Goal: Task Accomplishment & Management: Use online tool/utility

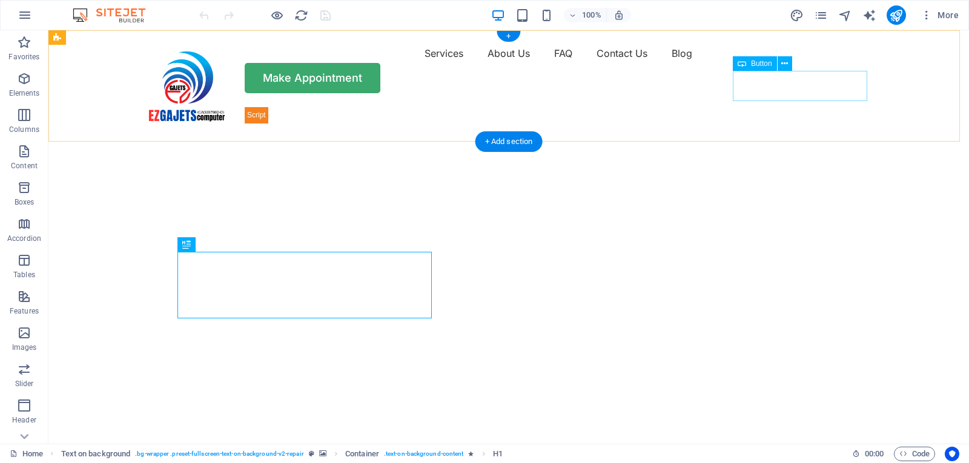
click at [794, 87] on div "Make Appointment" at bounding box center [508, 78] width 727 height 30
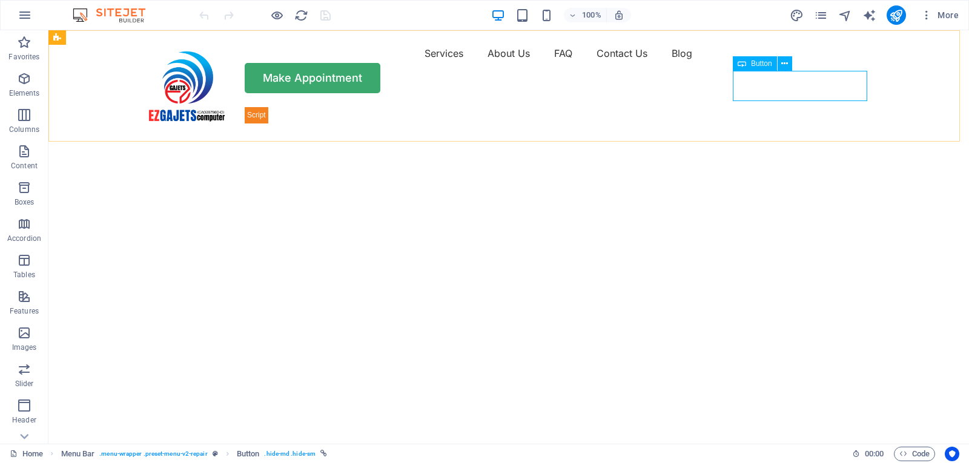
click at [762, 63] on span "Button" at bounding box center [761, 63] width 21 height 7
drag, startPoint x: 762, startPoint y: 63, endPoint x: 500, endPoint y: 33, distance: 263.4
click at [762, 63] on span "Button" at bounding box center [761, 63] width 21 height 7
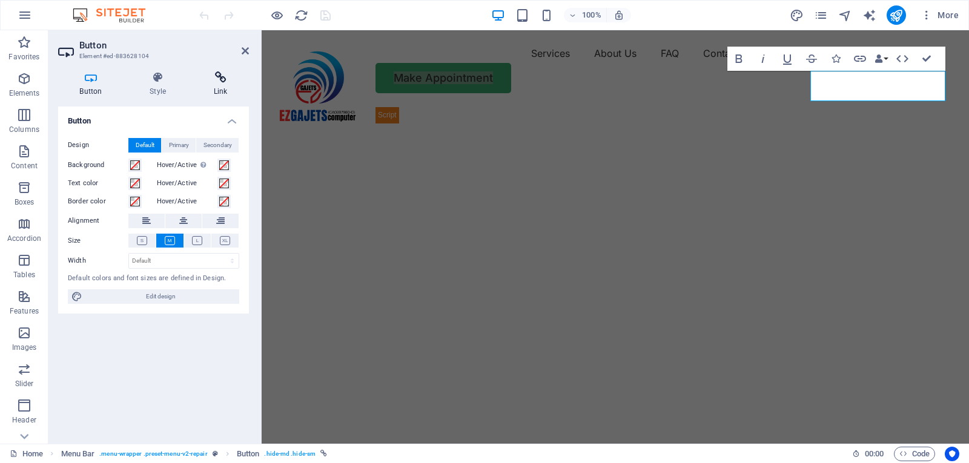
click at [217, 78] on icon at bounding box center [220, 77] width 57 height 12
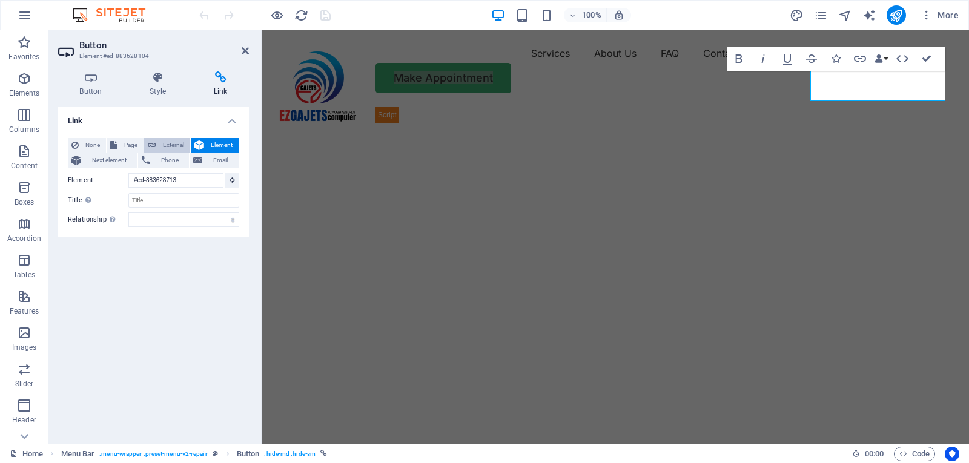
click at [170, 146] on span "External" at bounding box center [173, 145] width 27 height 15
select select "blank"
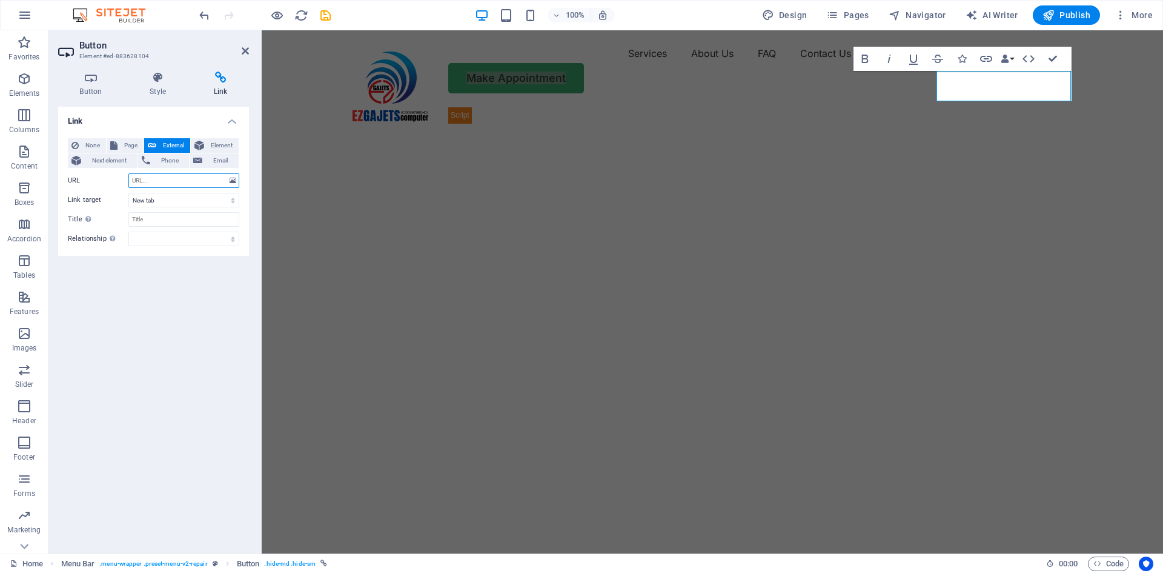
click at [181, 180] on input "URL" at bounding box center [183, 180] width 111 height 15
paste input "[URL][DOMAIN_NAME]"
type input "[URL][DOMAIN_NAME]"
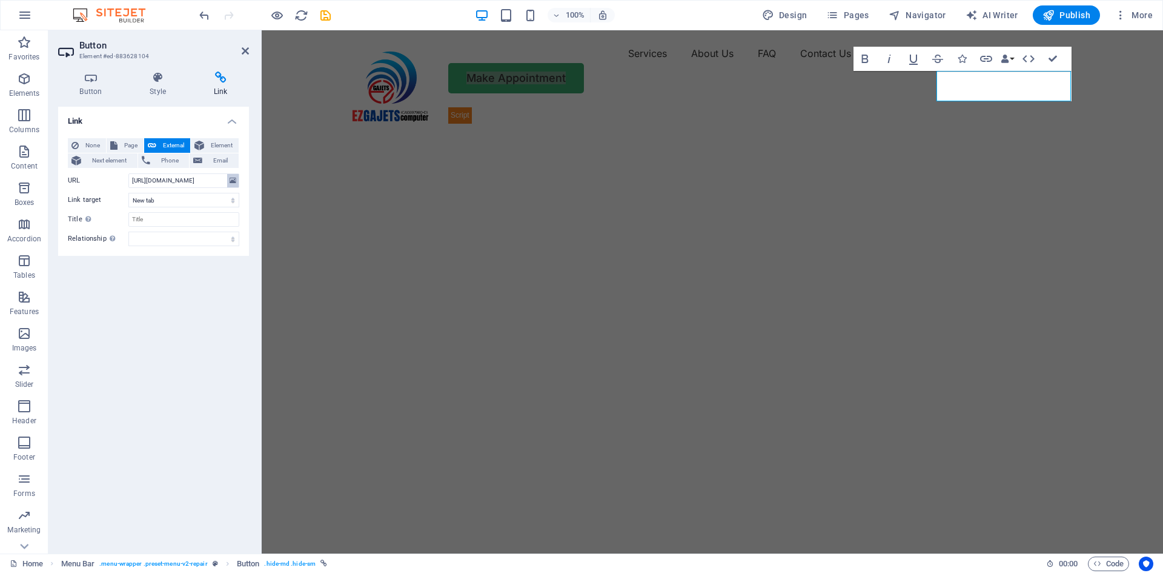
click at [234, 180] on icon at bounding box center [233, 180] width 7 height 13
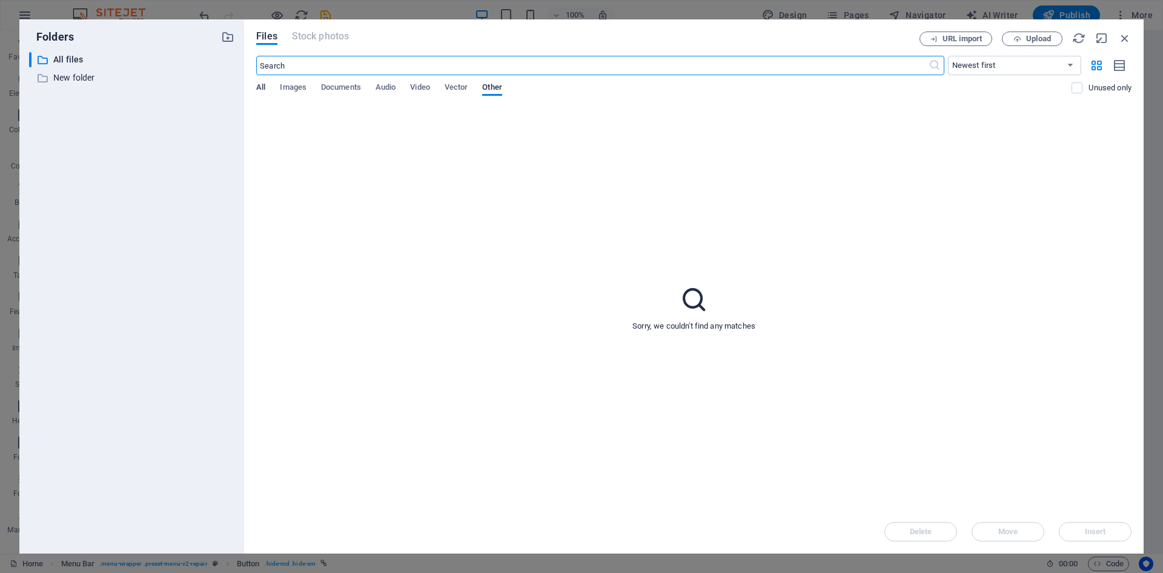
click at [257, 84] on span "All" at bounding box center [260, 88] width 9 height 17
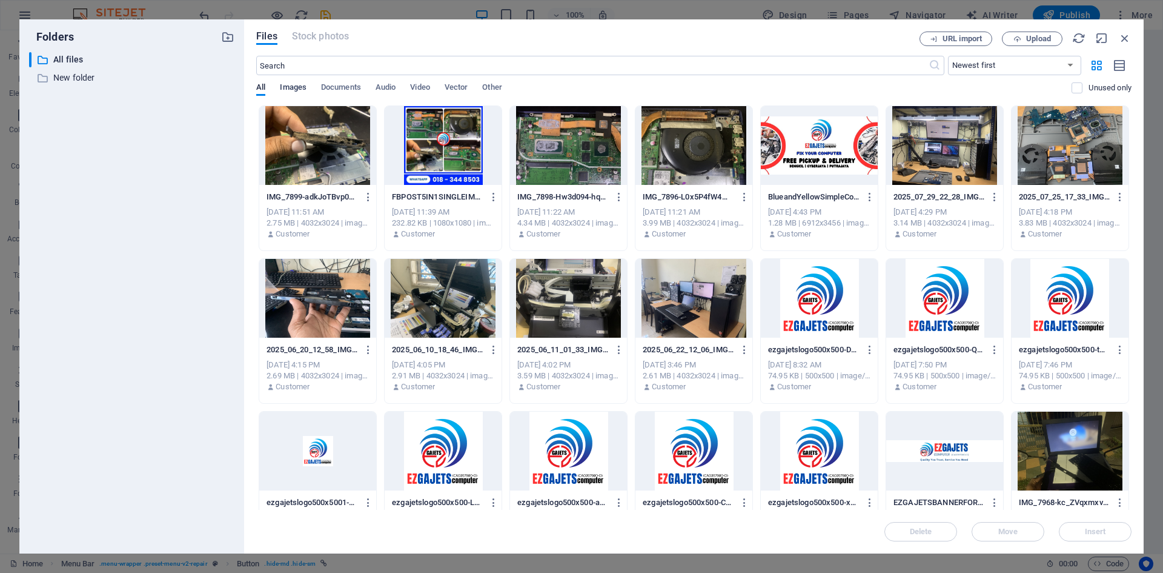
click at [292, 83] on span "Images" at bounding box center [293, 88] width 27 height 17
click at [336, 85] on span "Documents" at bounding box center [341, 88] width 40 height 17
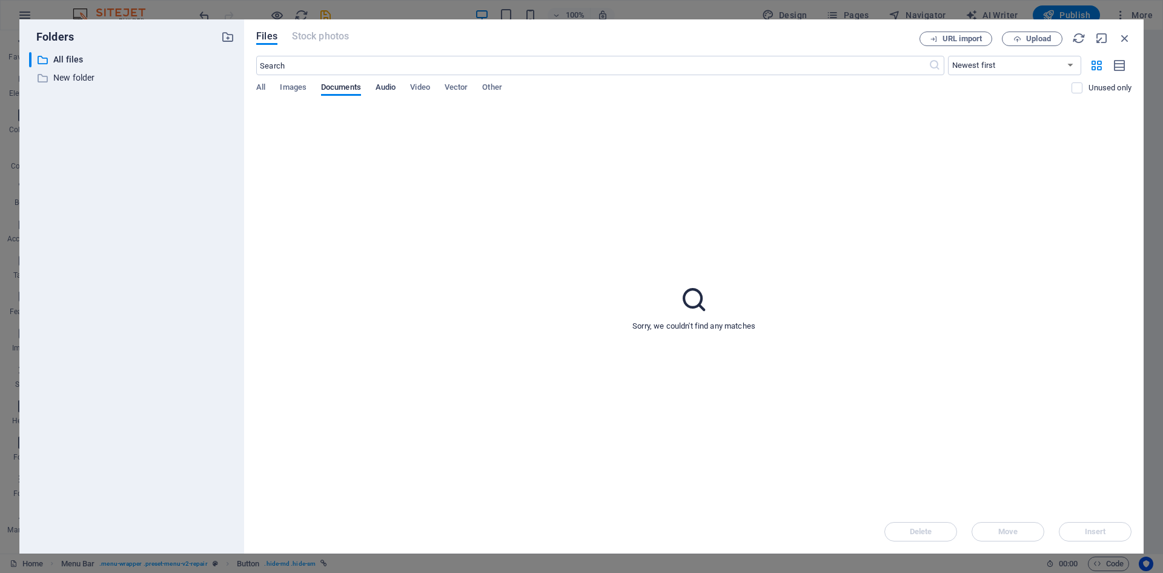
click at [382, 87] on span "Audio" at bounding box center [386, 88] width 20 height 17
click at [290, 84] on span "Images" at bounding box center [293, 88] width 27 height 17
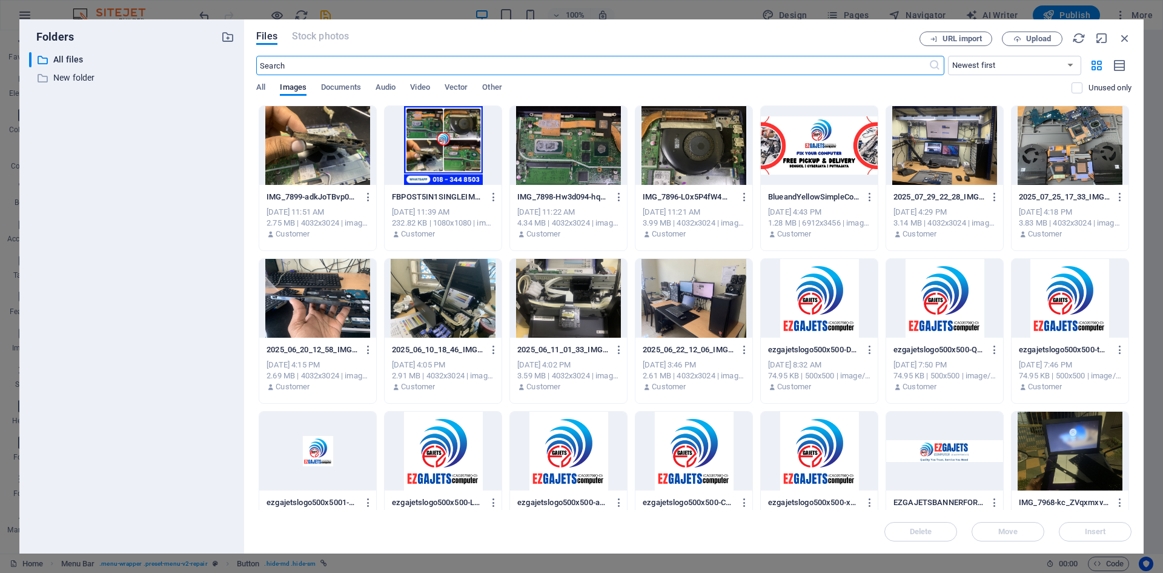
click at [307, 62] on input "text" at bounding box center [592, 65] width 672 height 19
click at [308, 64] on input "text" at bounding box center [592, 65] width 672 height 19
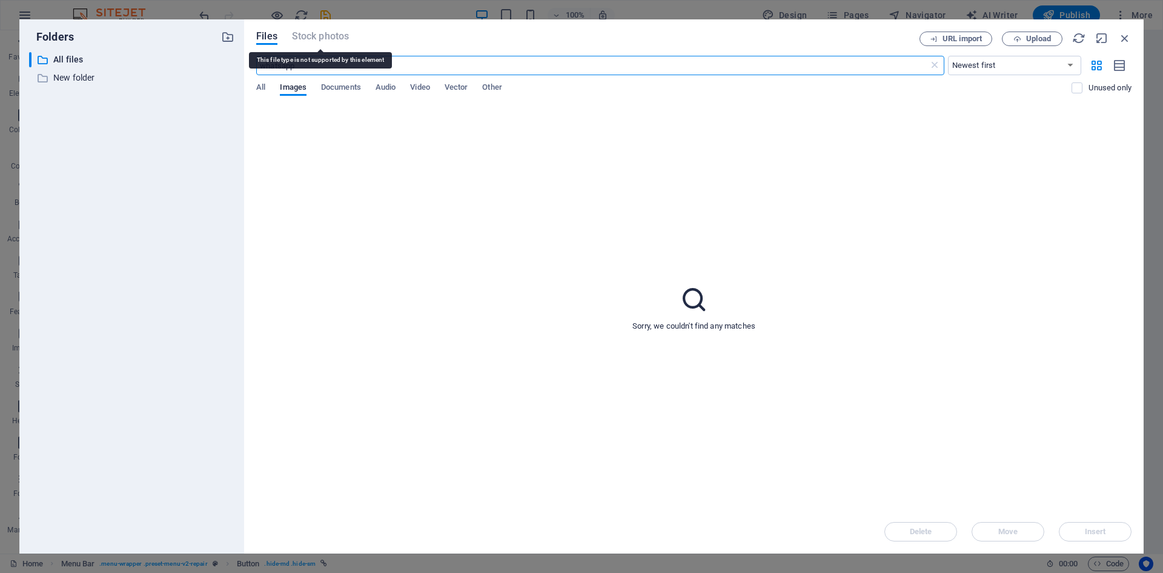
type input "whatsapp"
click at [71, 77] on p "New folder" at bounding box center [132, 78] width 159 height 14
click at [969, 40] on span "Upload" at bounding box center [1038, 38] width 25 height 7
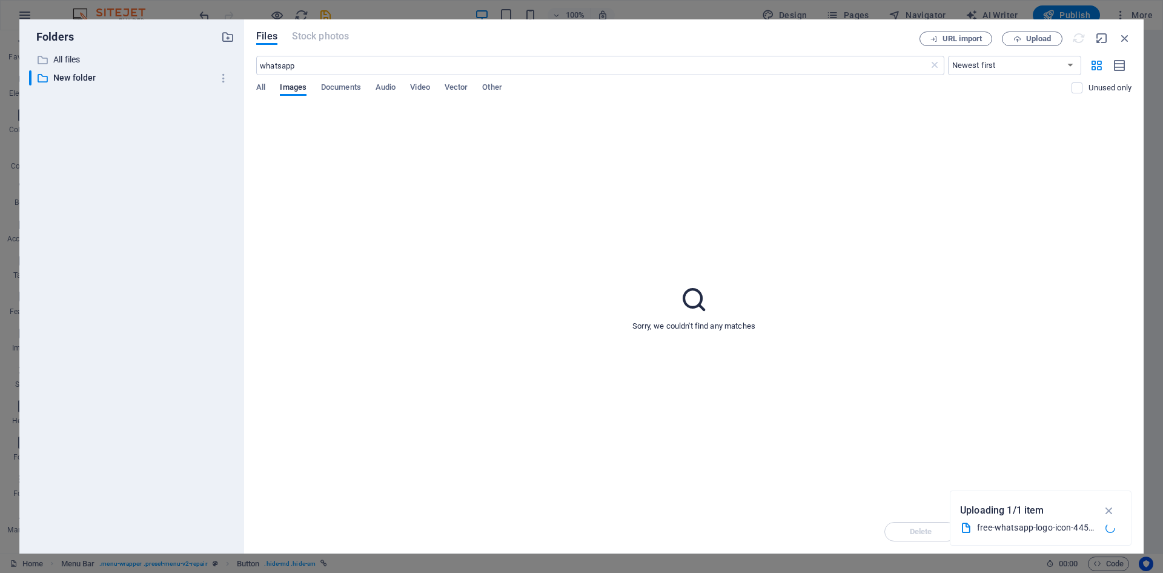
type input "[URL][DOMAIN_NAME][PHONE_NUMBER]"
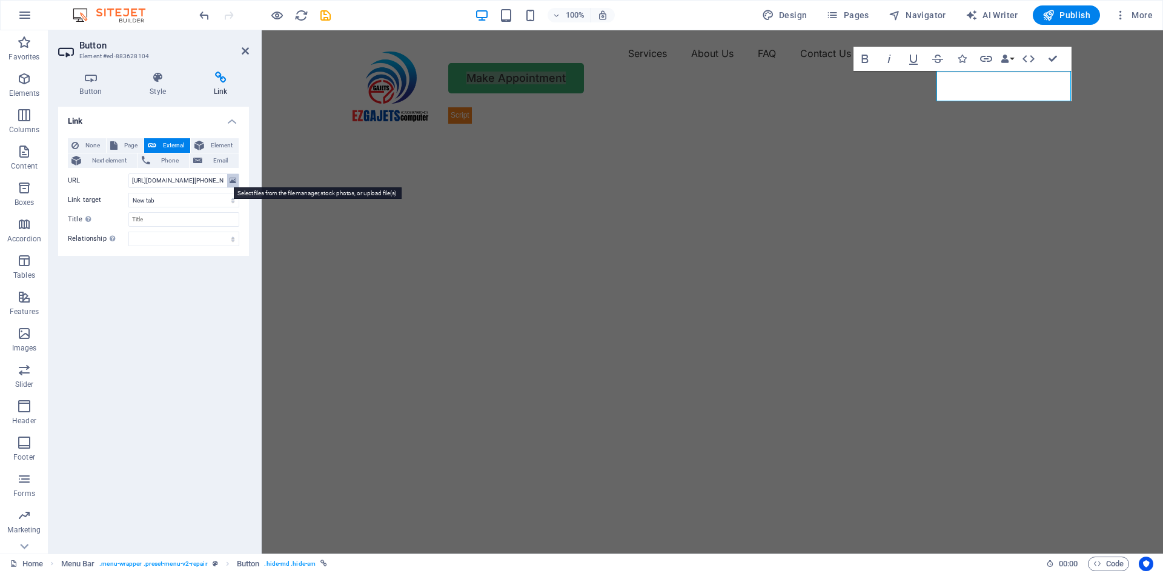
click at [232, 179] on icon at bounding box center [233, 180] width 7 height 13
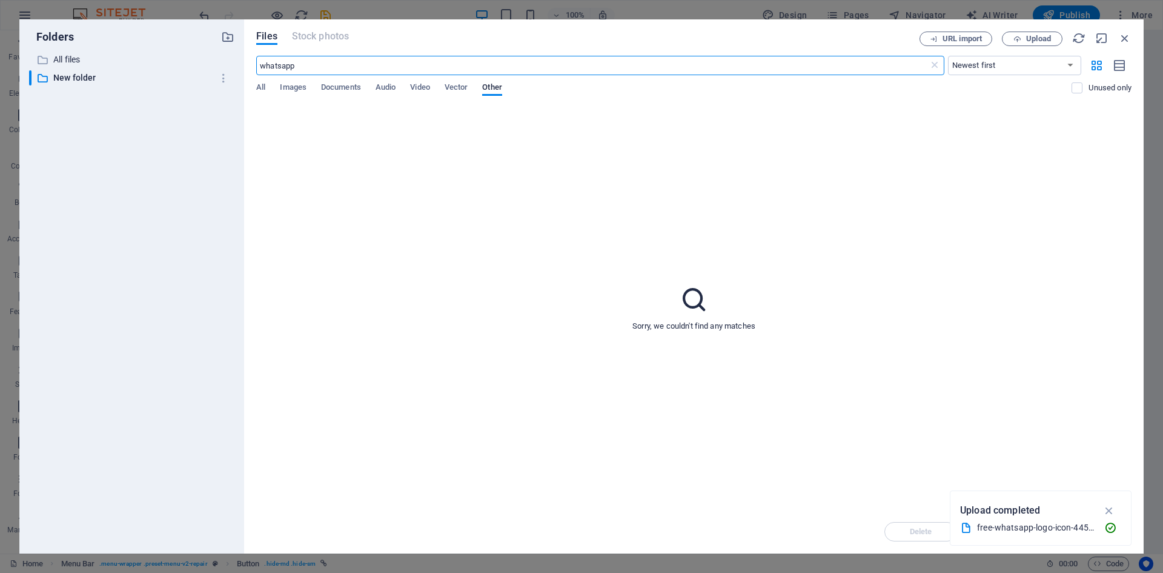
click at [344, 62] on input "whatsapp" at bounding box center [592, 65] width 672 height 19
type input "w"
click at [258, 87] on span "All" at bounding box center [260, 88] width 9 height 17
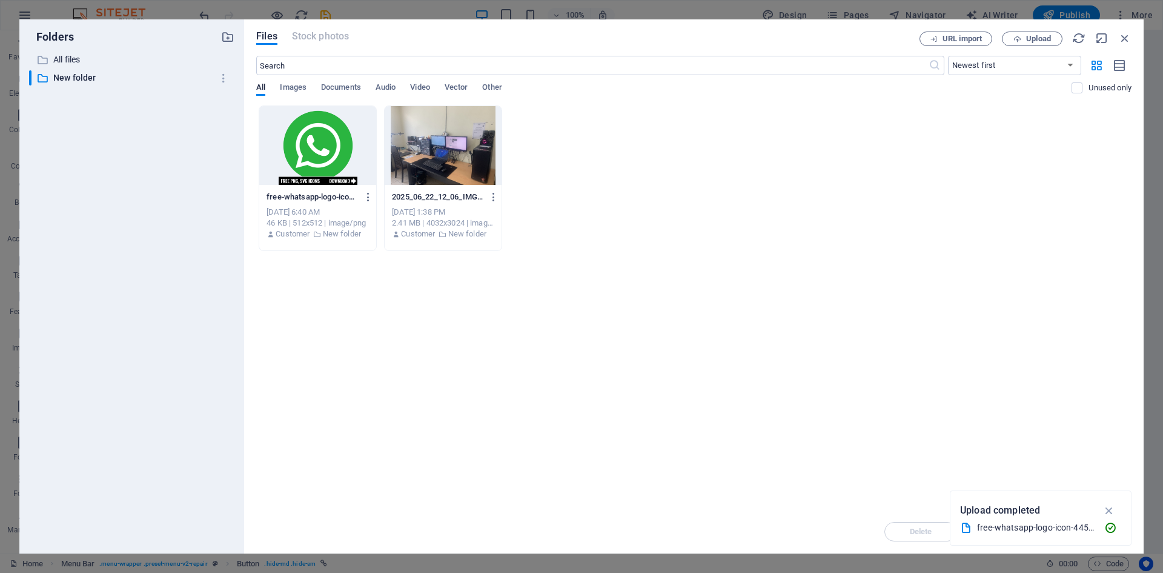
click at [312, 142] on div at bounding box center [317, 145] width 117 height 79
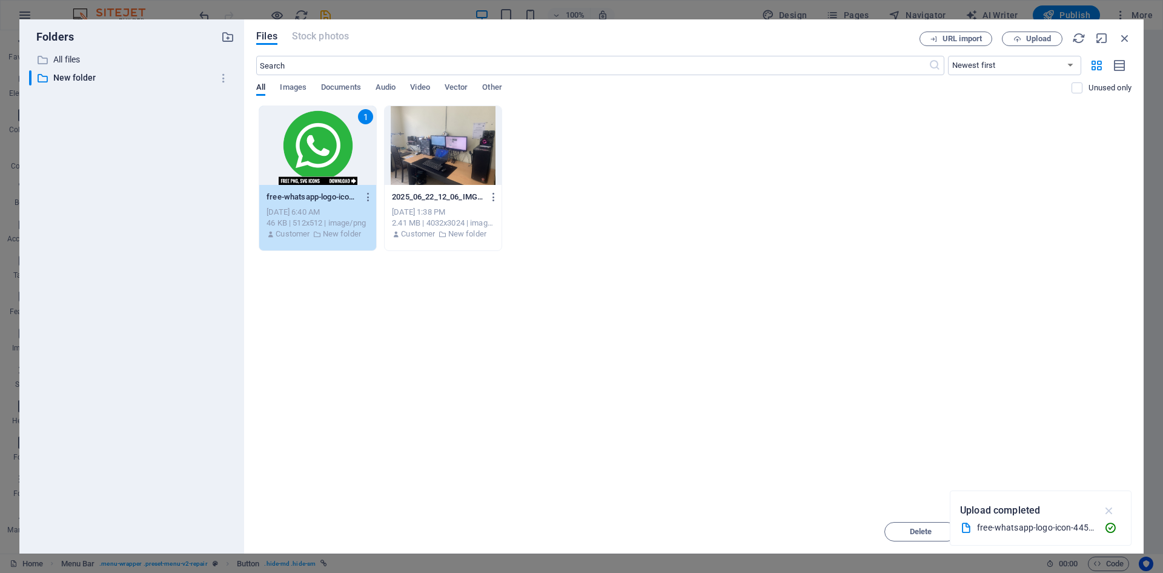
click at [969, 463] on icon "button" at bounding box center [1110, 509] width 14 height 13
click at [969, 463] on span "Insert" at bounding box center [1095, 531] width 21 height 7
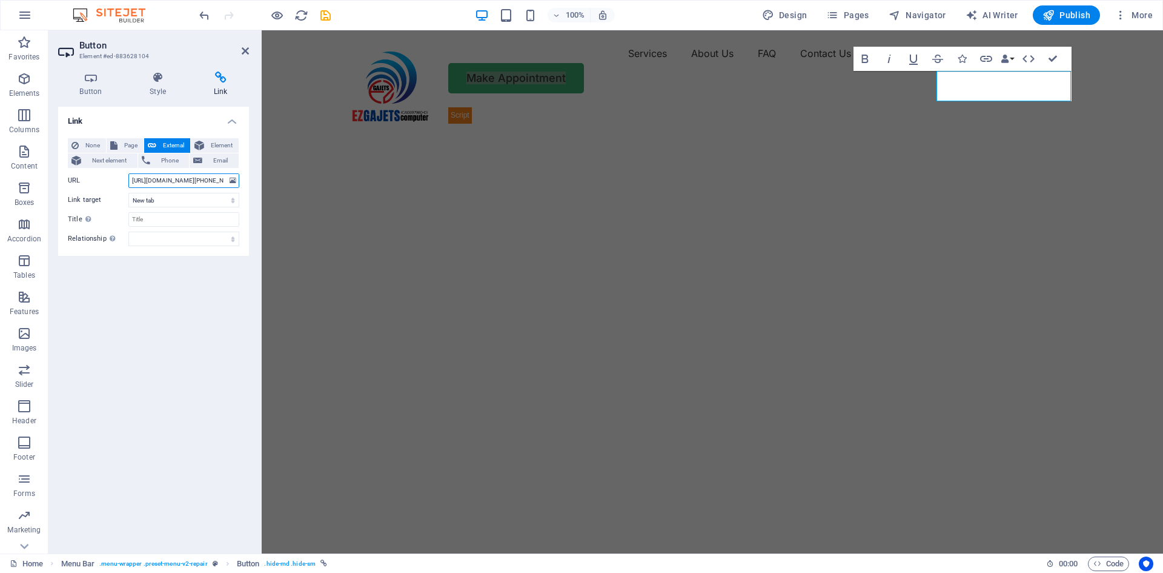
click at [209, 178] on input "[URL][DOMAIN_NAME][PHONE_NUMBER]" at bounding box center [183, 180] width 111 height 15
click at [196, 202] on select "New tab Same tab Overlay" at bounding box center [183, 200] width 111 height 15
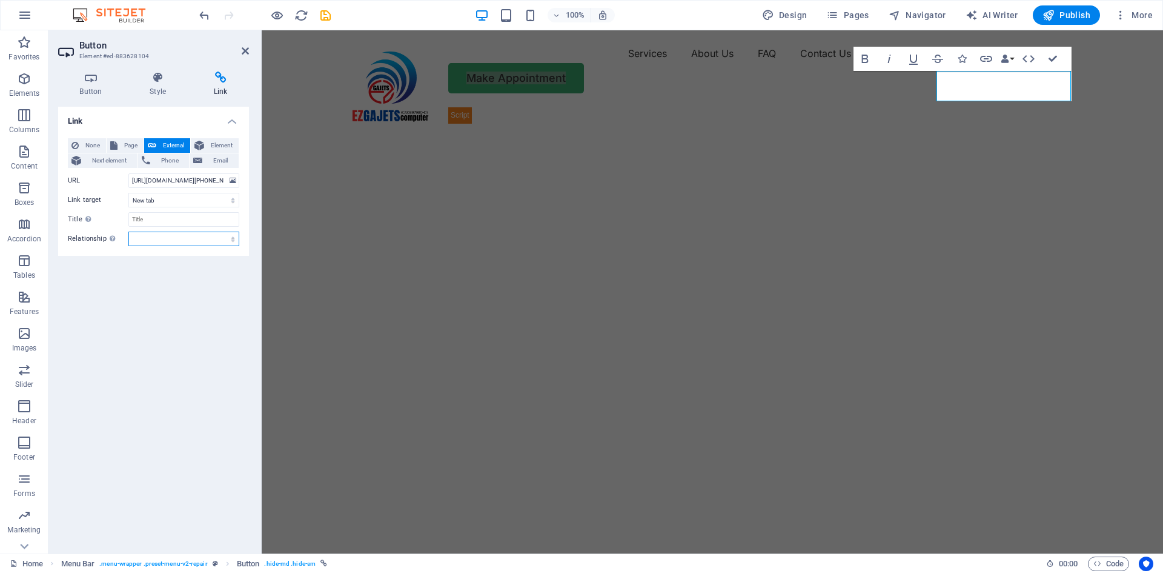
click at [190, 240] on select "alternate author bookmark external help license next nofollow noreferrer noopen…" at bounding box center [183, 238] width 111 height 15
click at [218, 178] on input "[URL][DOMAIN_NAME][PHONE_NUMBER]" at bounding box center [183, 180] width 111 height 15
click at [213, 144] on span "Element" at bounding box center [221, 145] width 27 height 15
click at [164, 145] on span "External" at bounding box center [173, 145] width 27 height 15
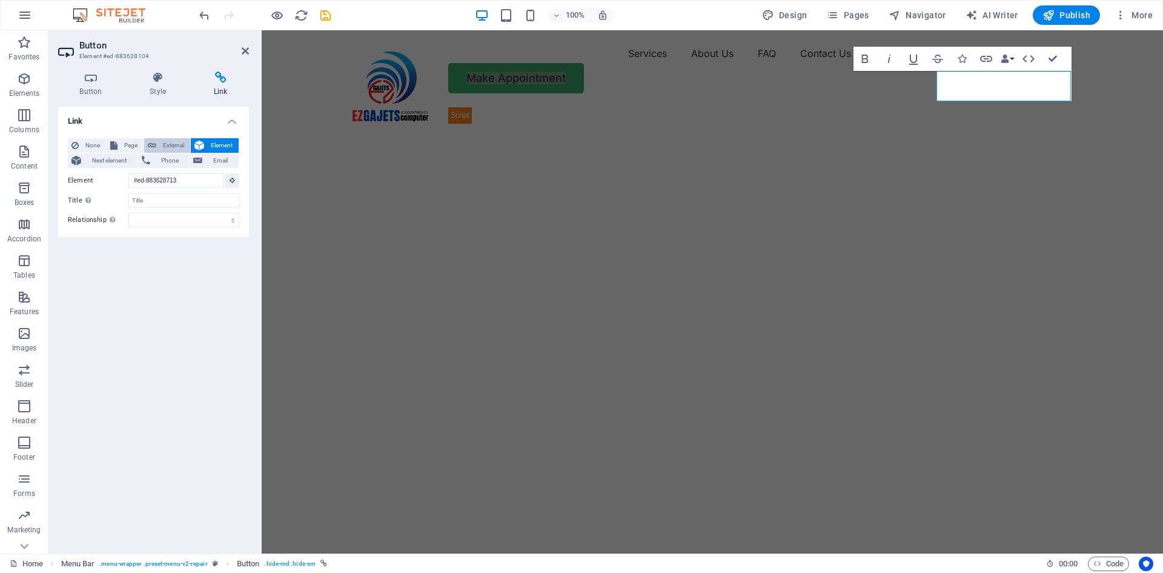
select select "blank"
click at [164, 182] on input "URL" at bounding box center [183, 180] width 111 height 15
type input "[URL][DOMAIN_NAME]"
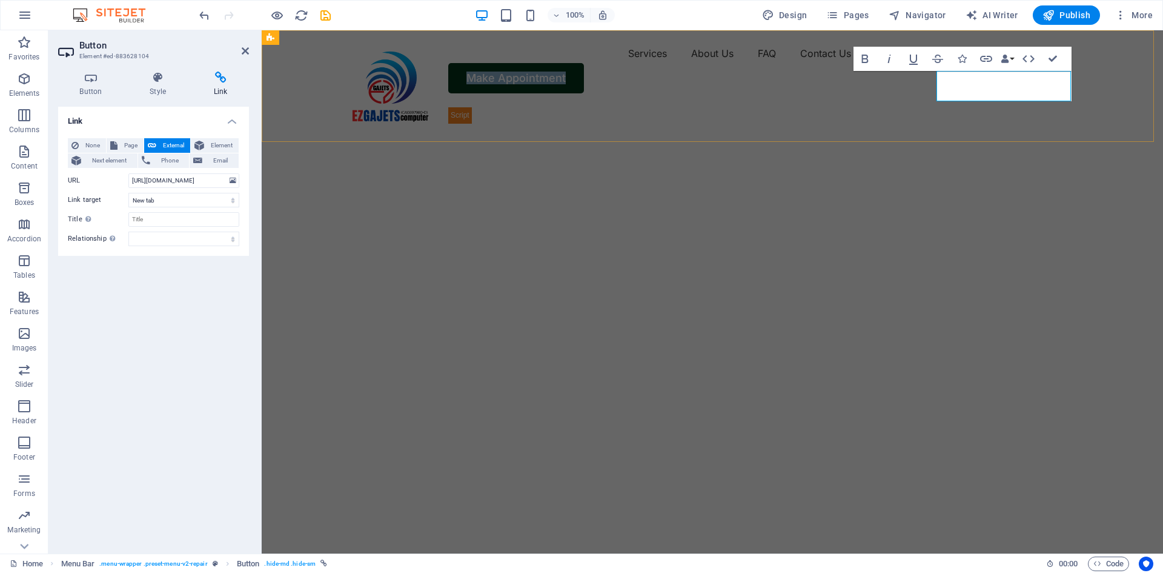
click at [584, 85] on link "Make Appointment" at bounding box center [516, 78] width 136 height 30
click at [969, 56] on icon "button" at bounding box center [986, 59] width 12 height 6
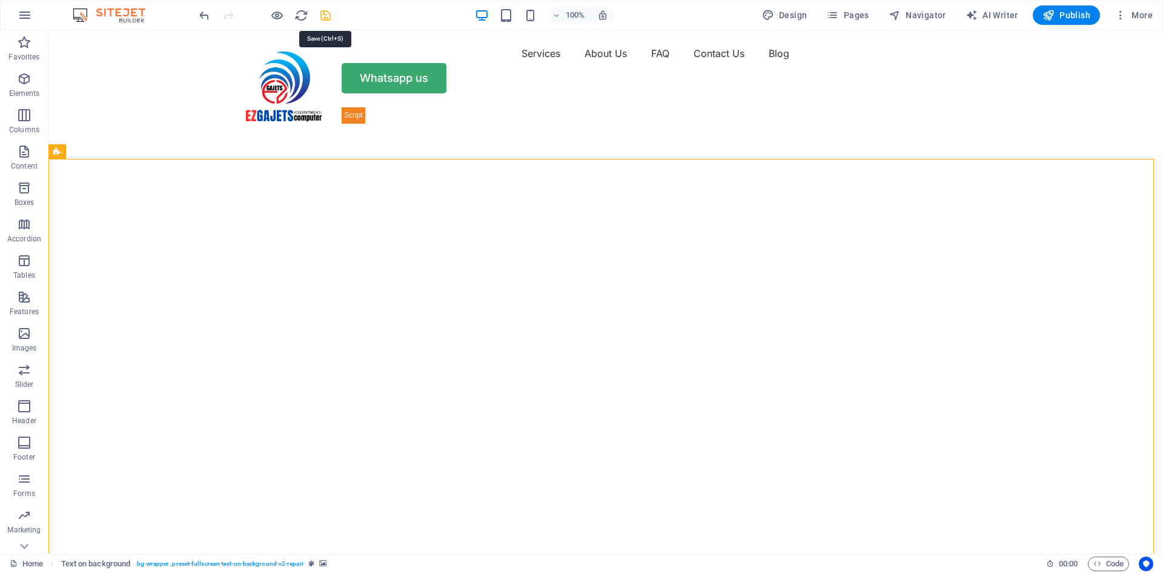
click at [325, 15] on icon "save" at bounding box center [326, 15] width 14 height 14
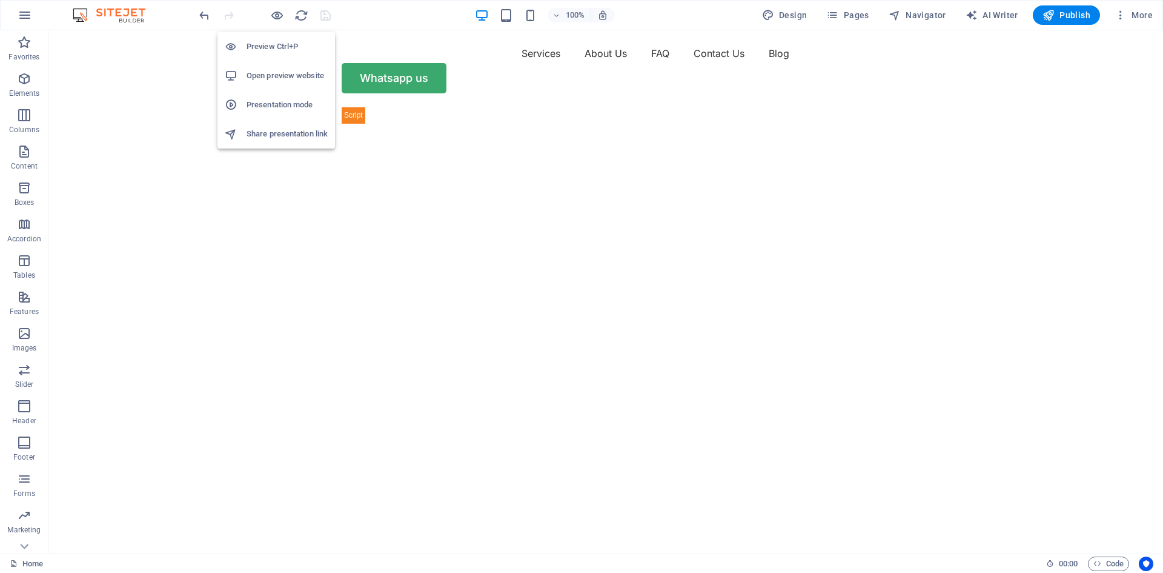
click at [281, 75] on h6 "Open preview website" at bounding box center [287, 75] width 81 height 15
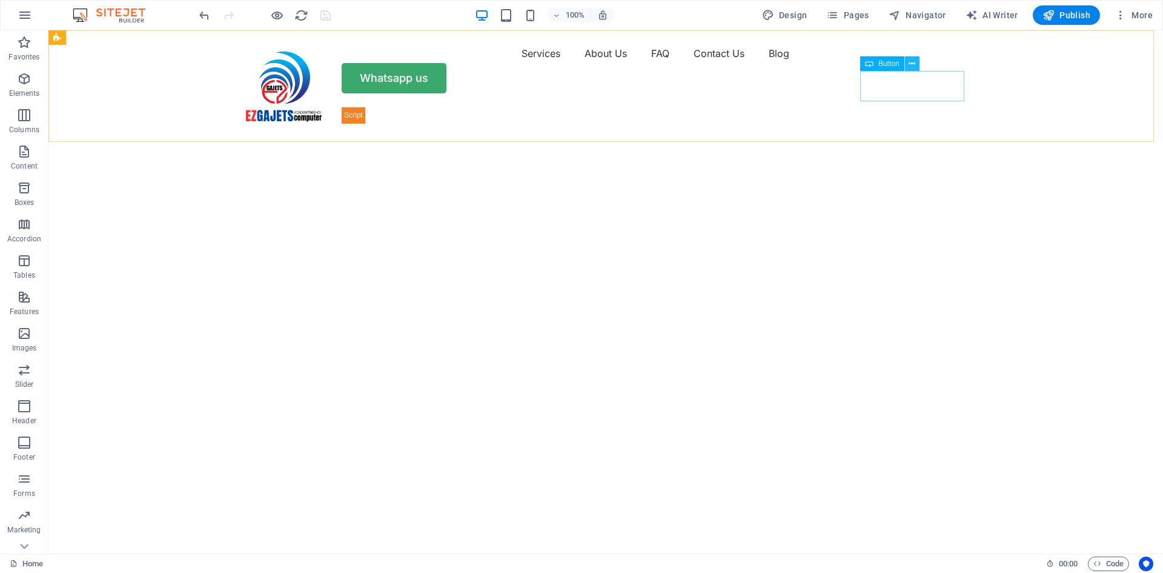
click at [910, 61] on icon at bounding box center [912, 64] width 7 height 13
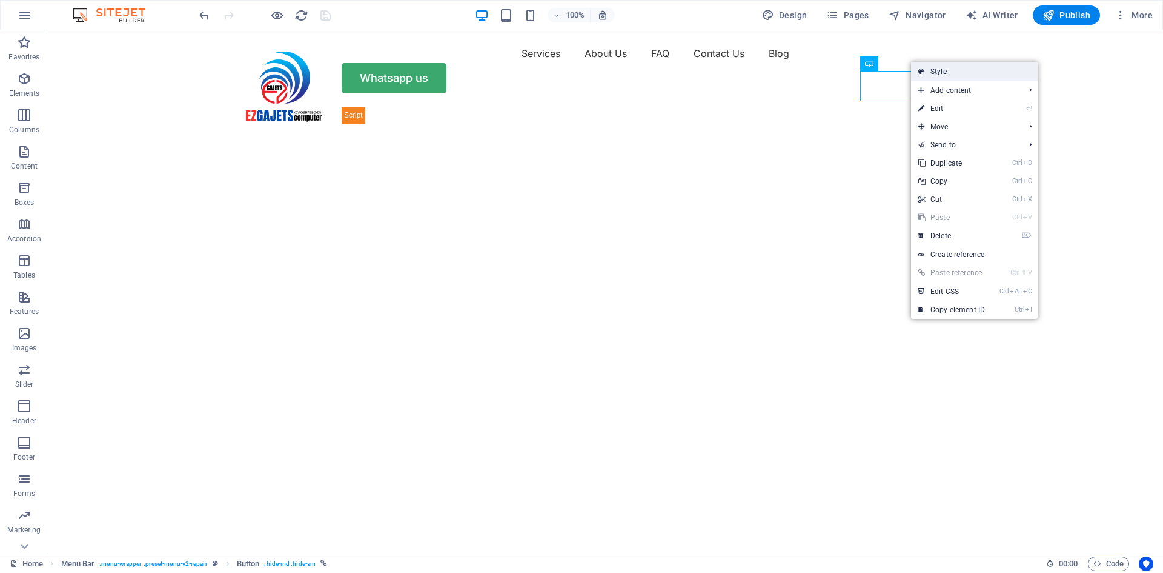
click at [955, 71] on link "Style" at bounding box center [974, 71] width 127 height 18
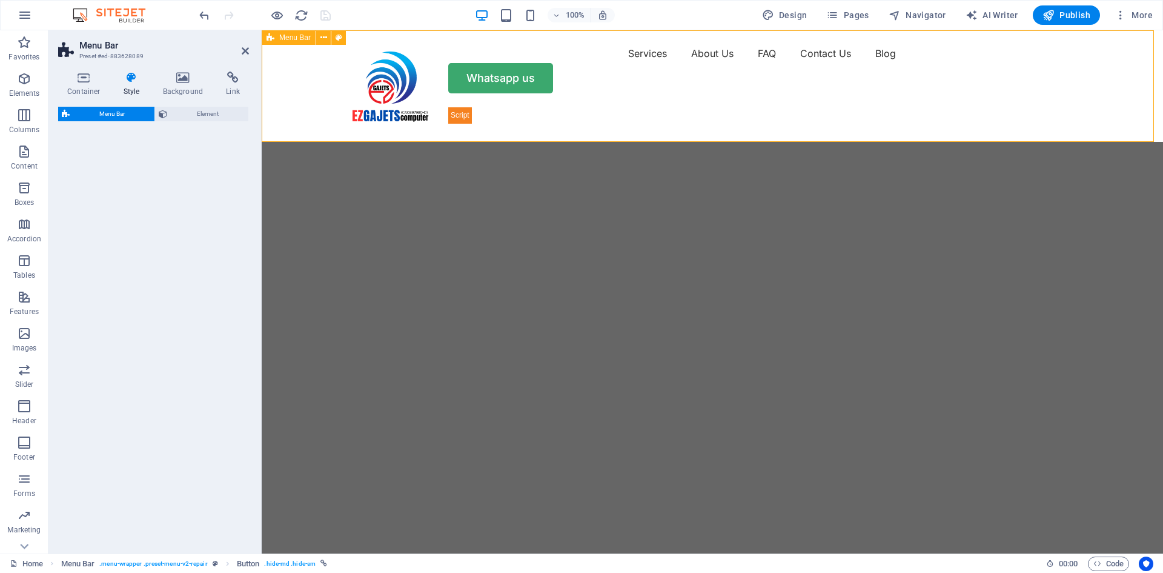
select select "rem"
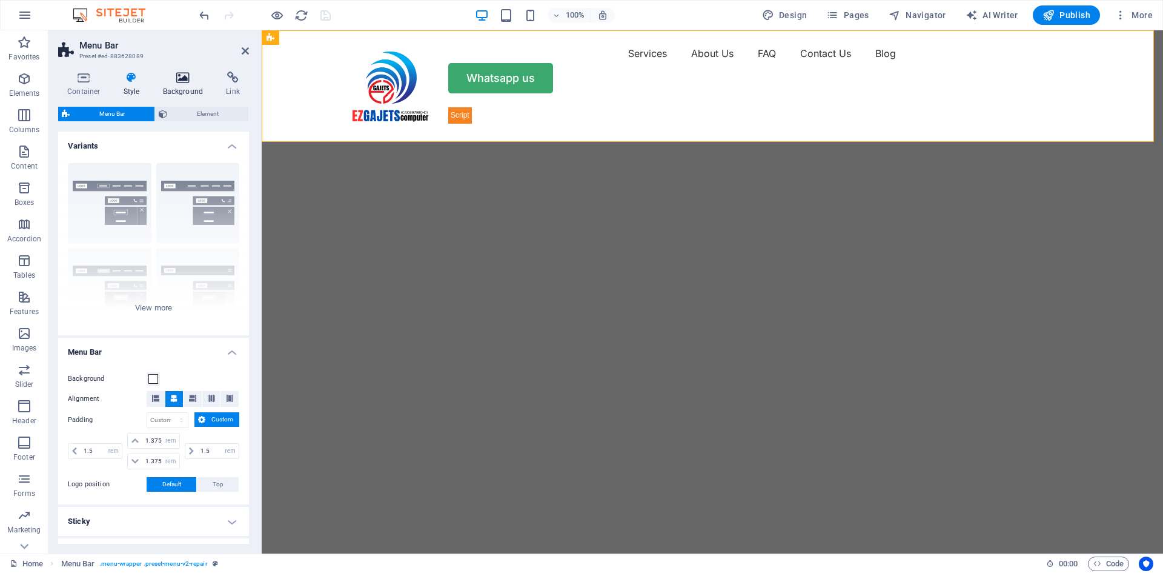
click at [181, 75] on icon at bounding box center [183, 77] width 59 height 12
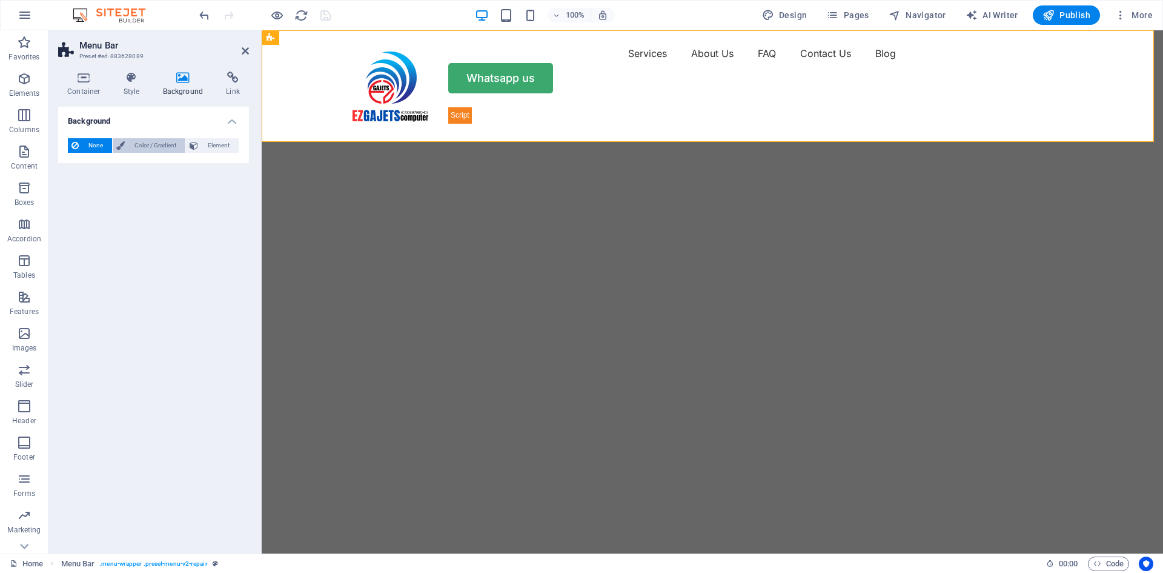
click at [153, 141] on span "Color / Gradient" at bounding box center [154, 145] width 53 height 15
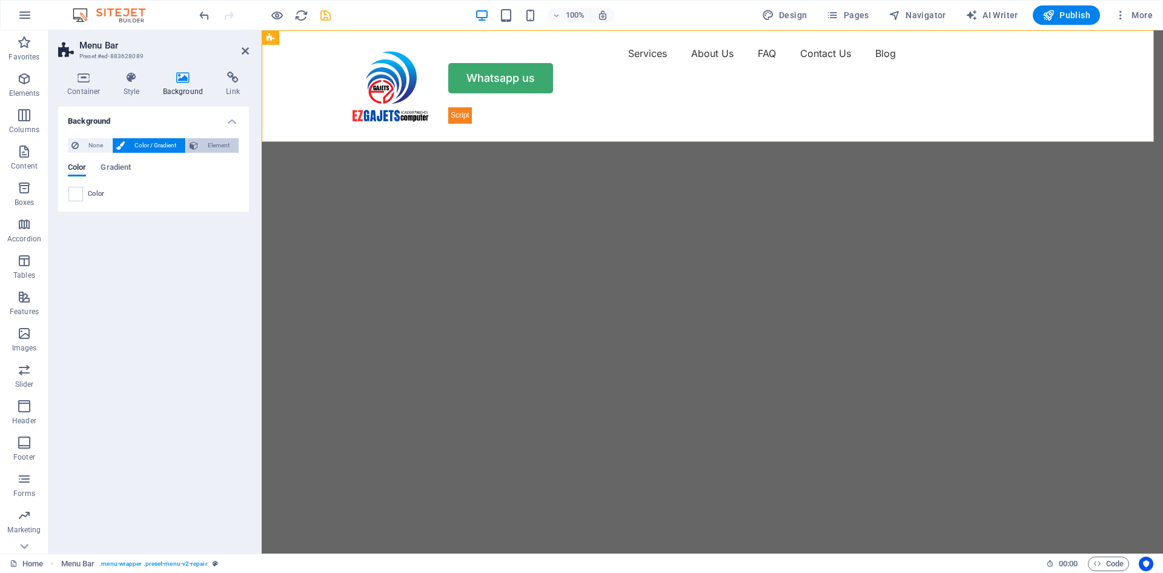
click at [219, 145] on span "Element" at bounding box center [218, 145] width 33 height 15
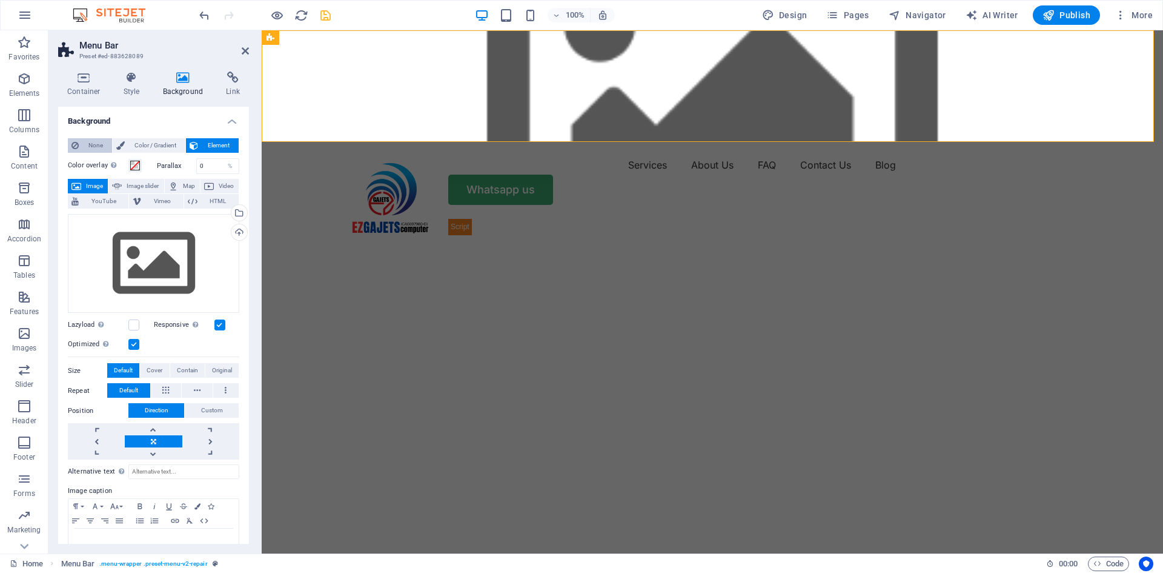
click at [86, 141] on span "None" at bounding box center [95, 145] width 26 height 15
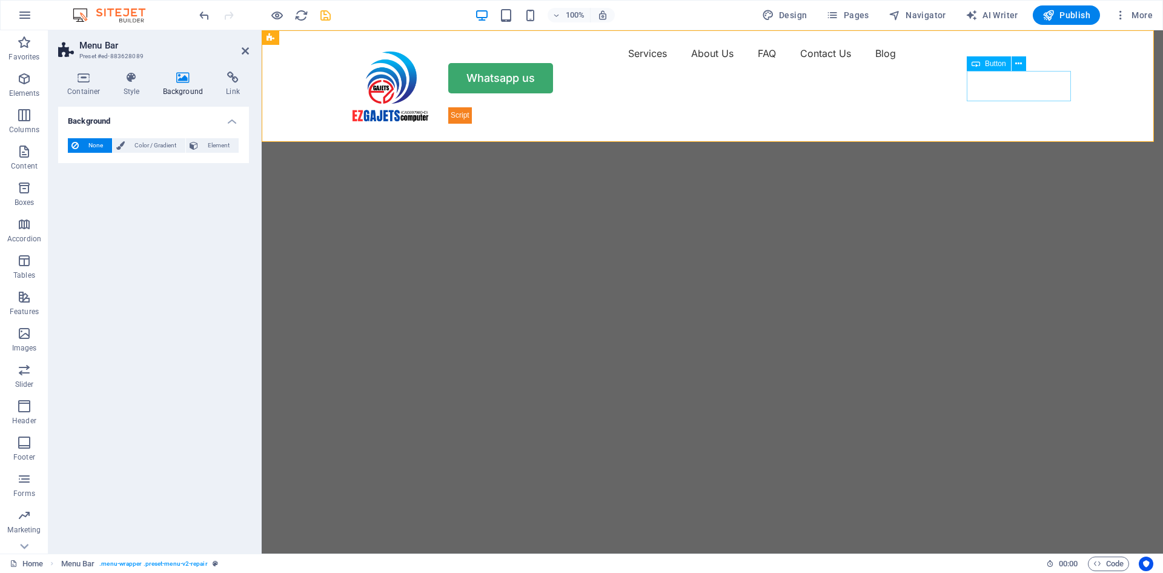
click at [969, 85] on div "Whatsapp us" at bounding box center [712, 78] width 727 height 30
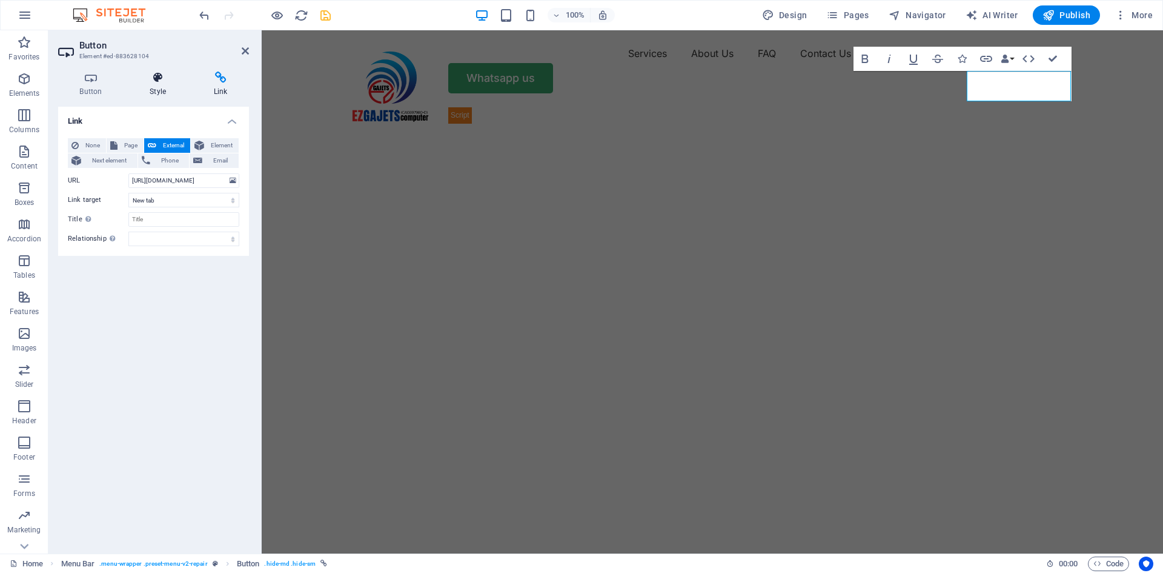
click at [160, 79] on icon at bounding box center [157, 77] width 59 height 12
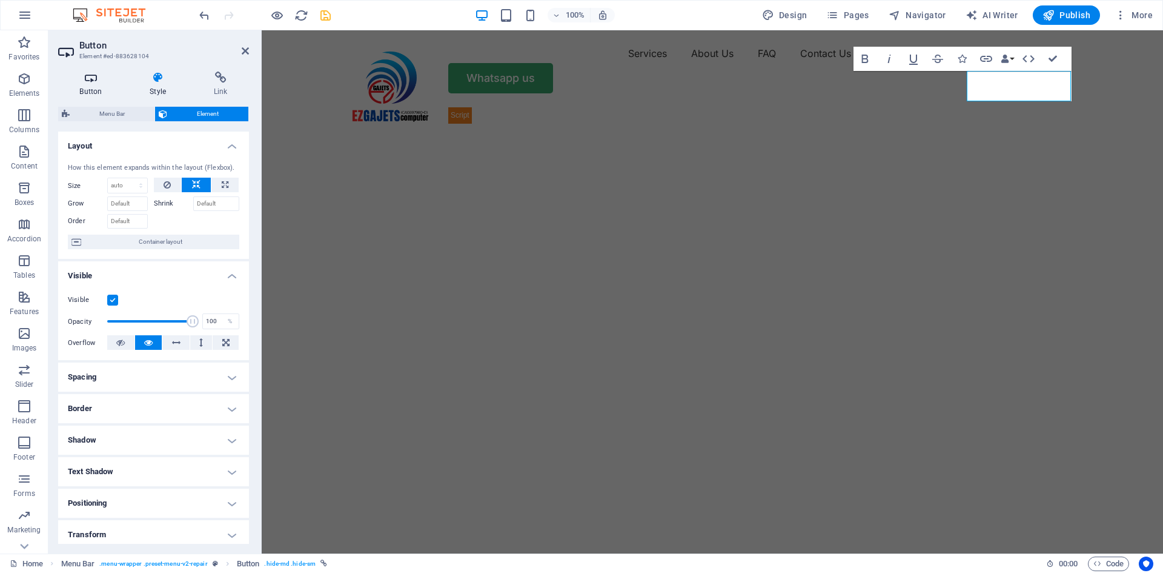
click at [90, 79] on icon at bounding box center [90, 77] width 65 height 12
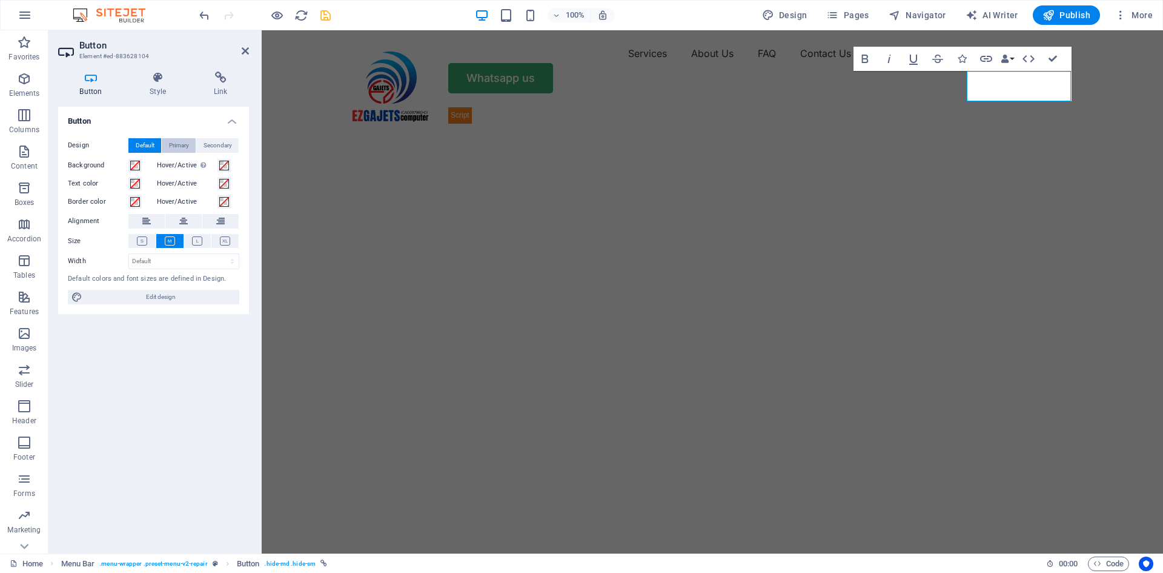
click at [182, 142] on span "Primary" at bounding box center [179, 145] width 20 height 15
click at [224, 140] on span "Secondary" at bounding box center [218, 145] width 28 height 15
click at [143, 147] on span "Default" at bounding box center [145, 145] width 19 height 15
click at [156, 296] on span "Edit design" at bounding box center [161, 297] width 150 height 15
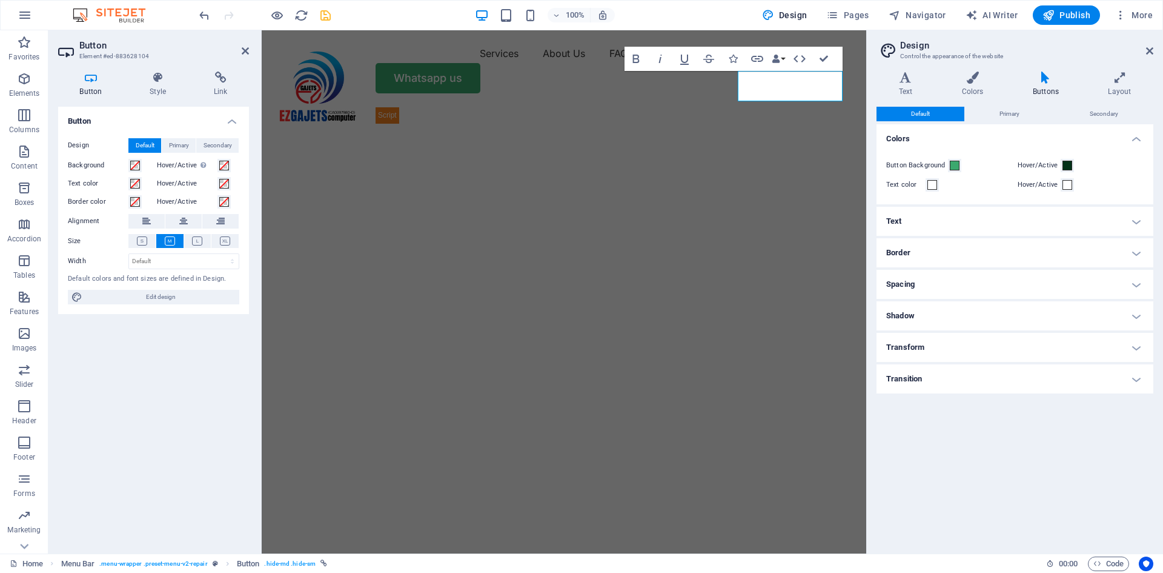
click at [932, 219] on h4 "Text" at bounding box center [1015, 221] width 277 height 29
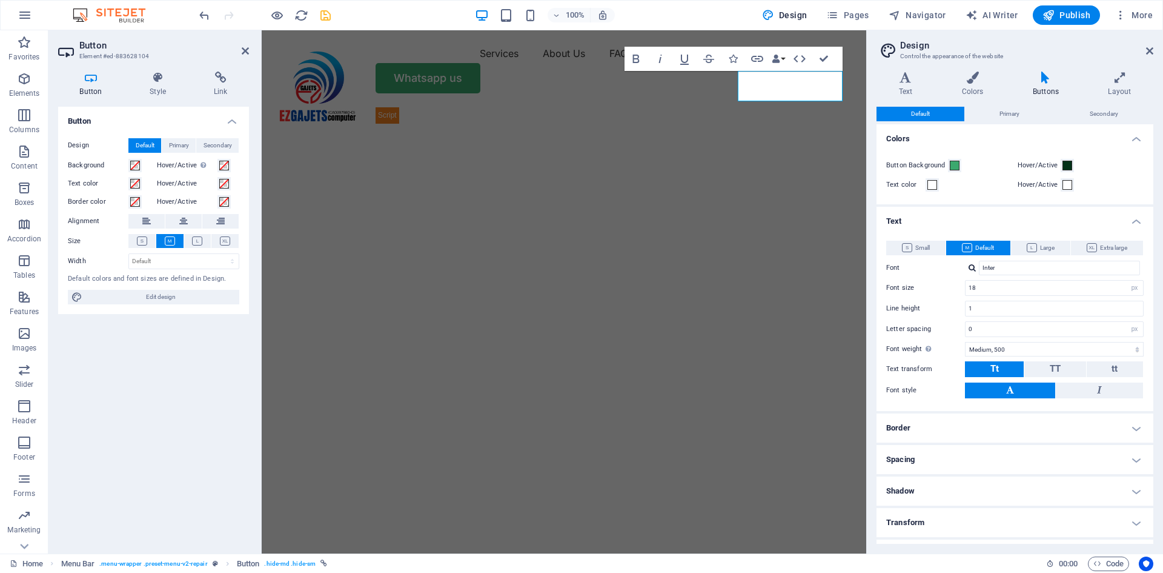
click at [932, 219] on h4 "Text" at bounding box center [1015, 218] width 277 height 22
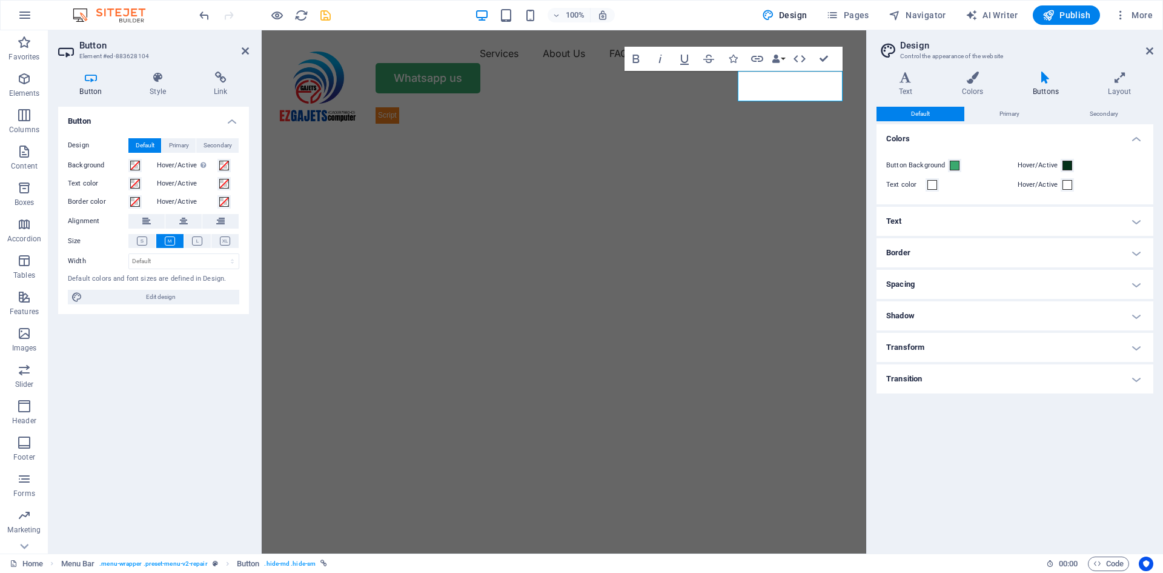
click at [127, 454] on div "Button Design Default Primary Secondary Background Hover/Active Switch to previ…" at bounding box center [153, 325] width 191 height 437
drag, startPoint x: 885, startPoint y: 21, endPoint x: 1147, endPoint y: 51, distance: 263.5
click at [969, 51] on icon at bounding box center [1149, 51] width 7 height 10
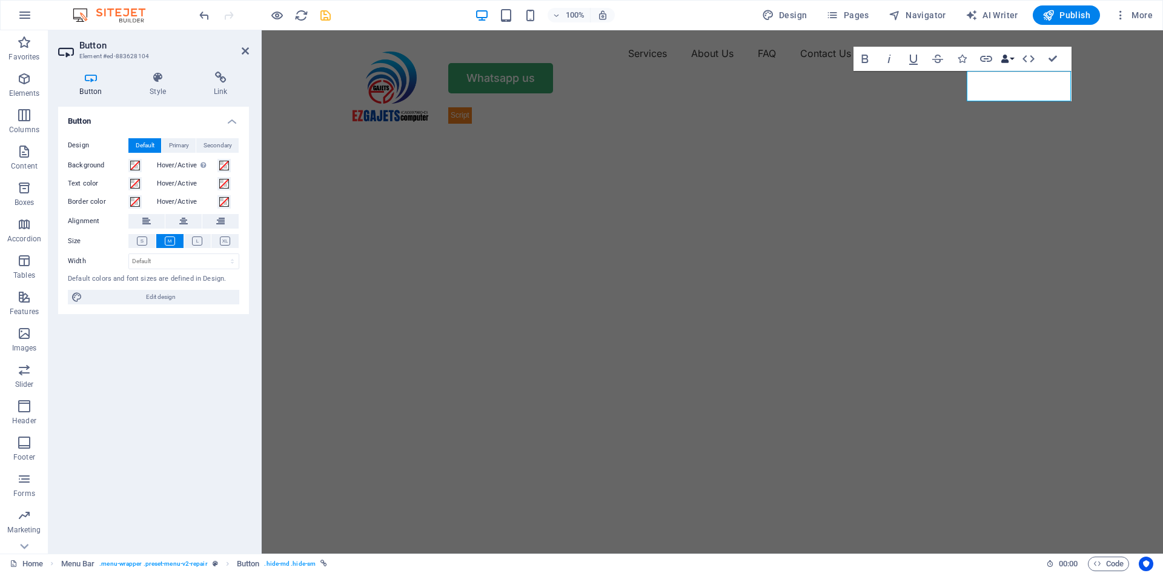
click at [969, 58] on icon "button" at bounding box center [1005, 59] width 8 height 8
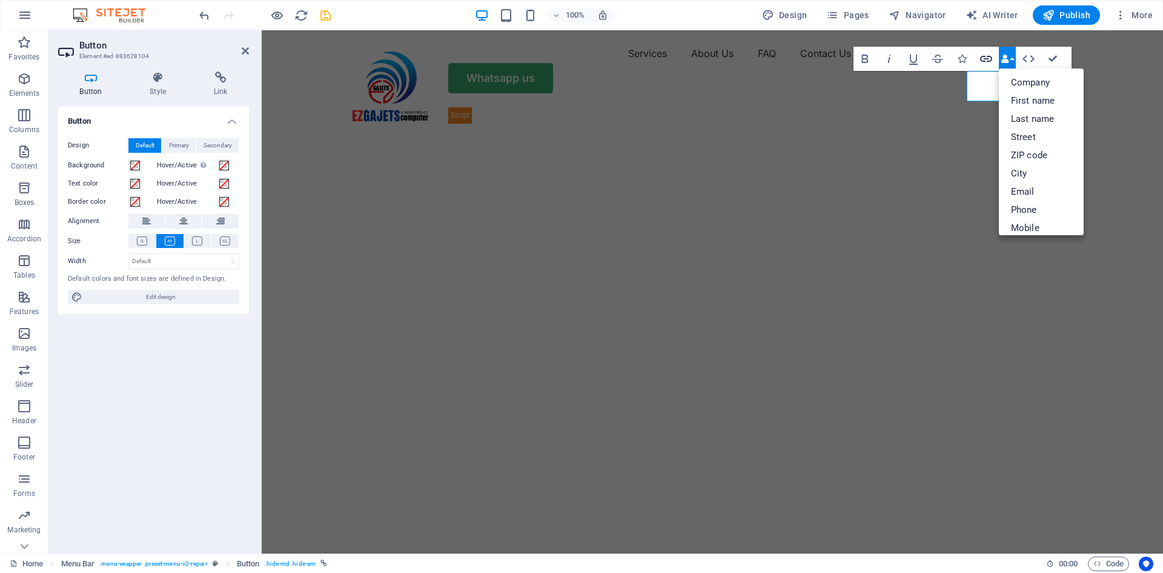
click at [969, 57] on icon "button" at bounding box center [986, 59] width 12 height 6
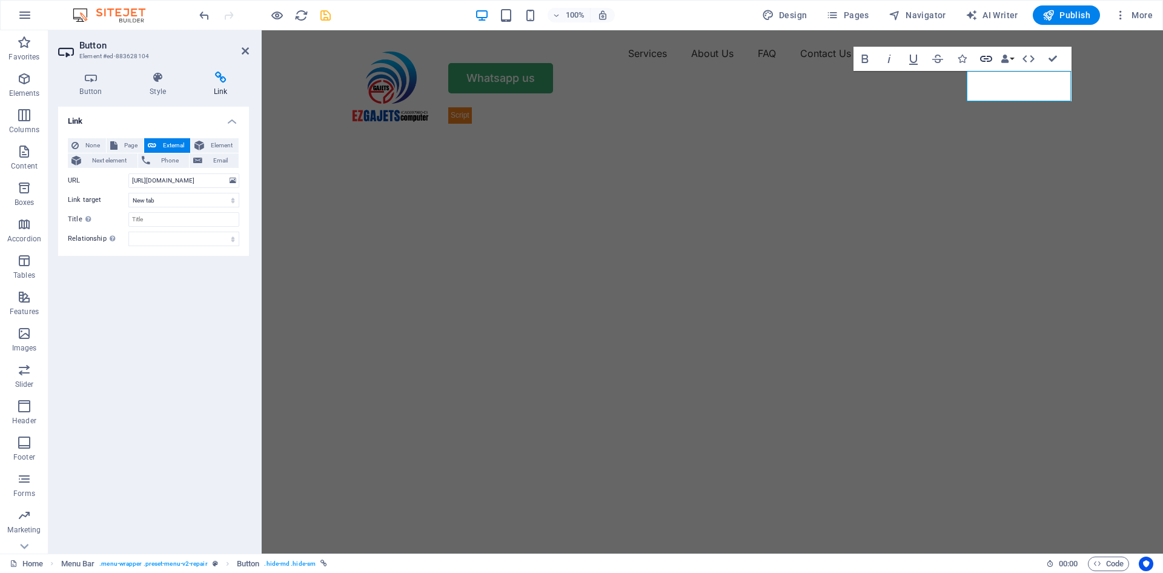
click at [969, 56] on icon "button" at bounding box center [986, 59] width 12 height 6
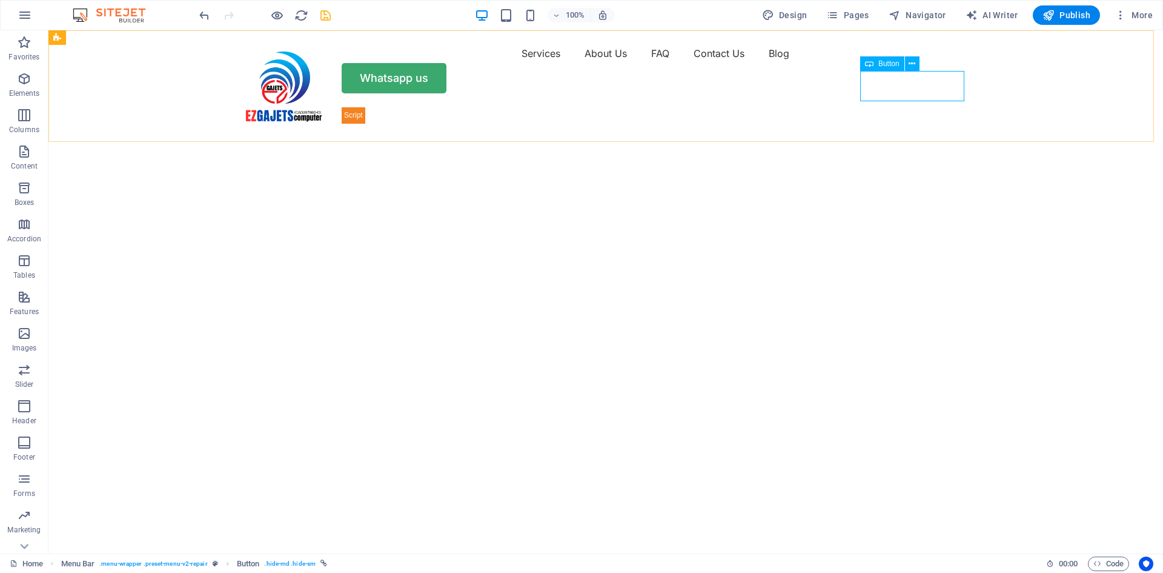
click at [870, 62] on icon at bounding box center [869, 63] width 8 height 15
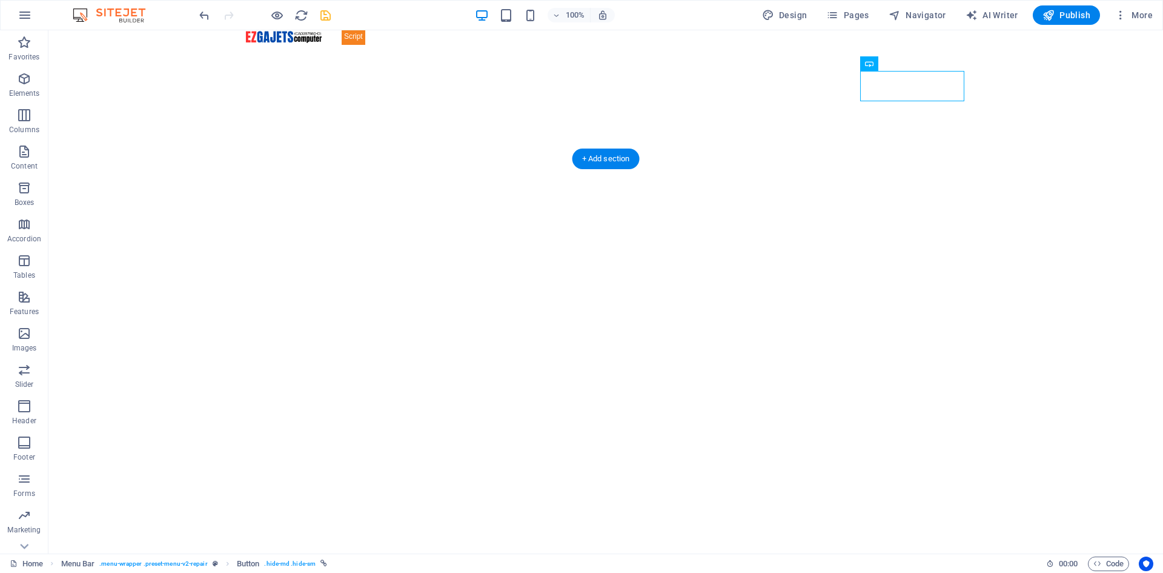
scroll to position [182, 0]
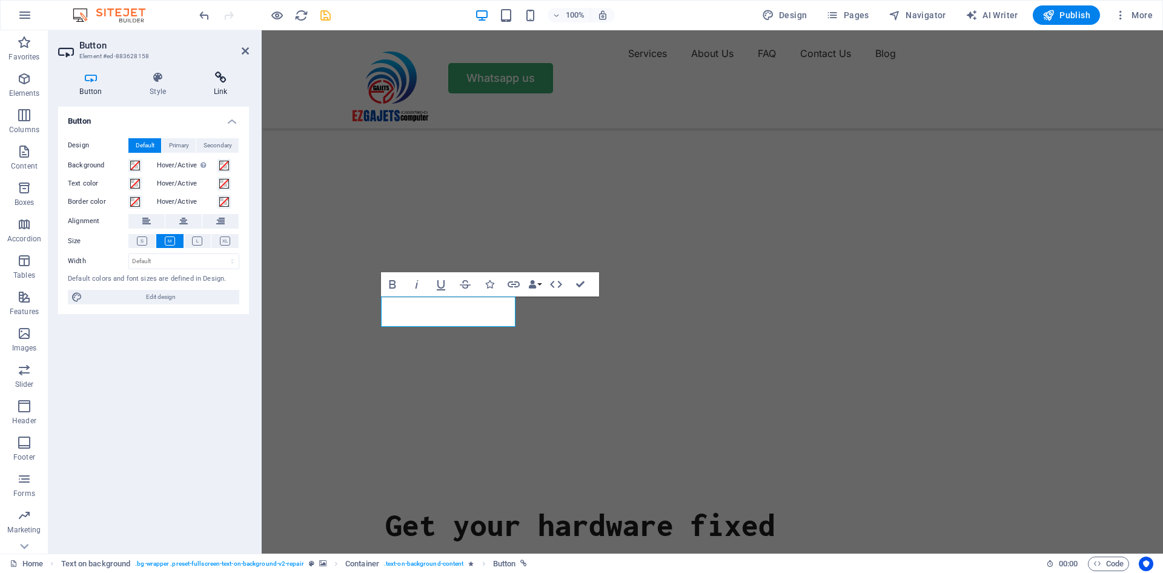
click at [222, 78] on icon at bounding box center [220, 77] width 57 height 12
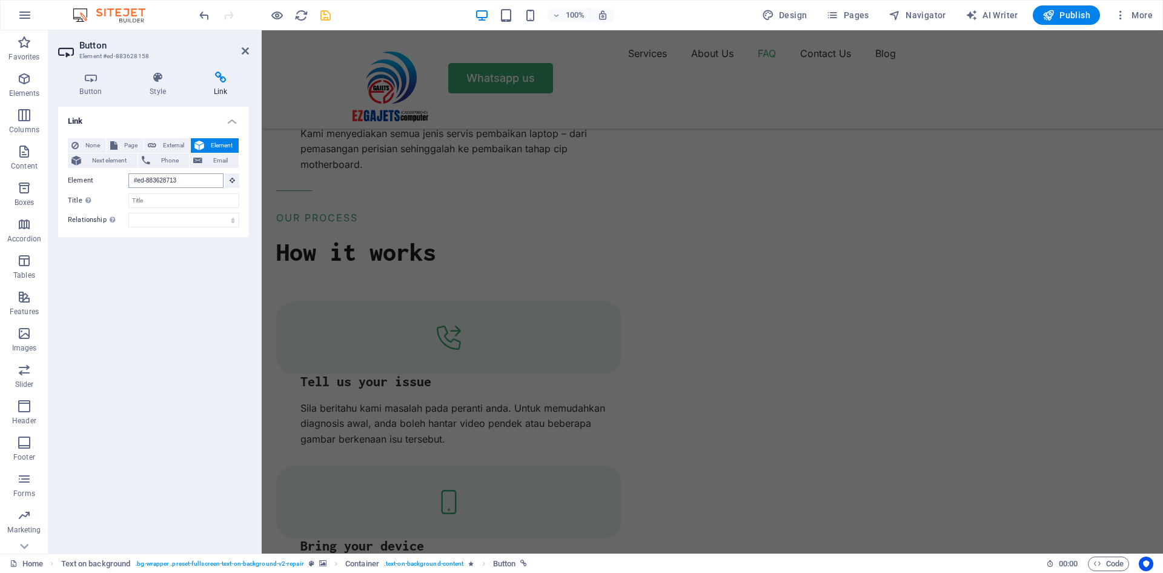
scroll to position [4650, 0]
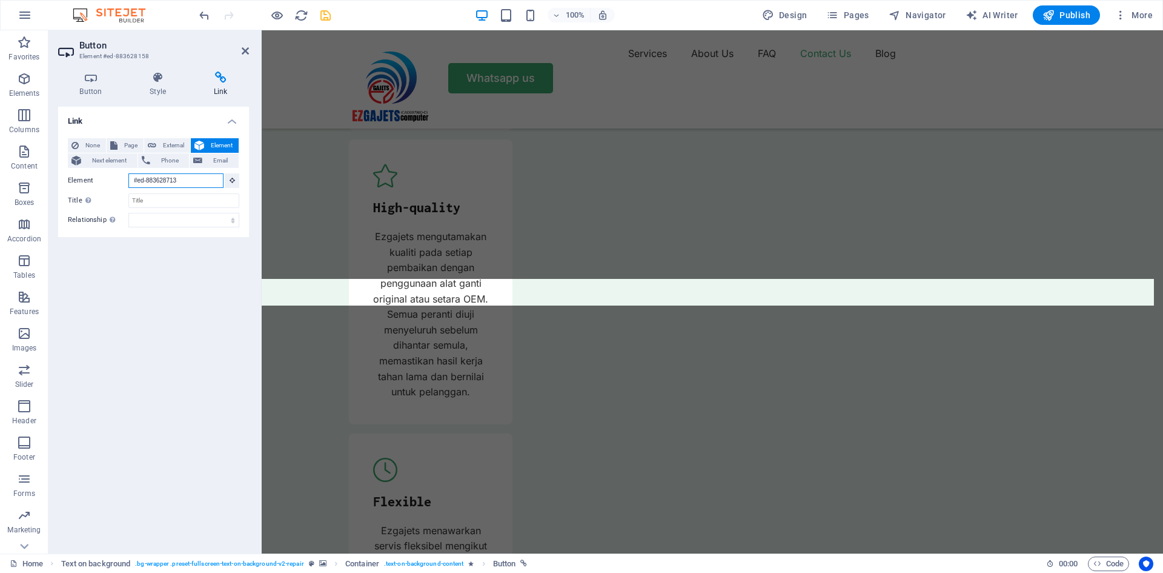
click at [194, 181] on input "#ed-883628713" at bounding box center [175, 180] width 95 height 15
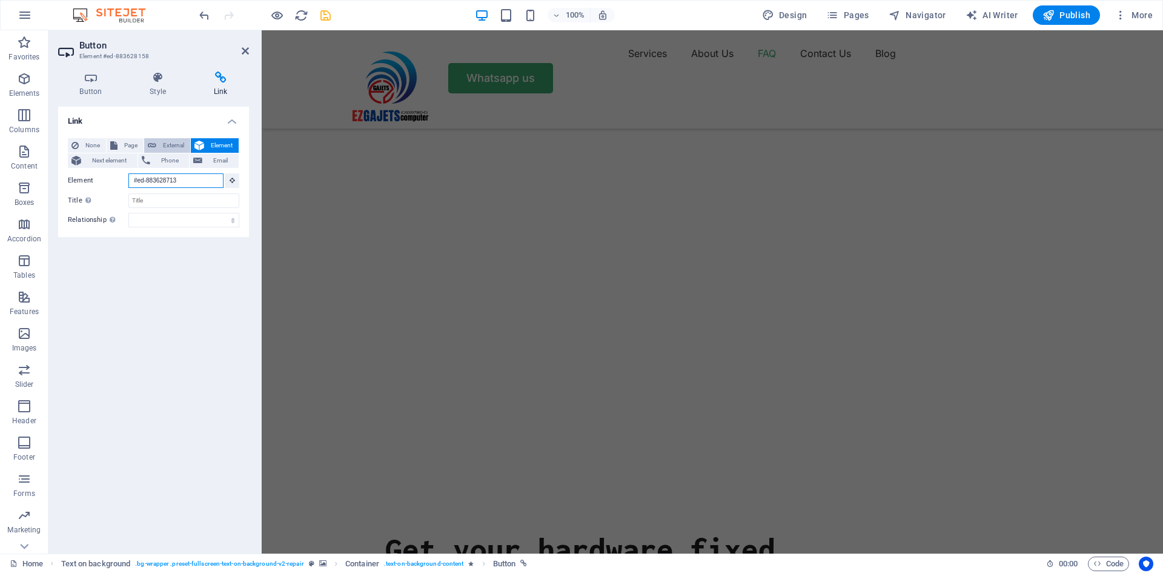
scroll to position [182, 0]
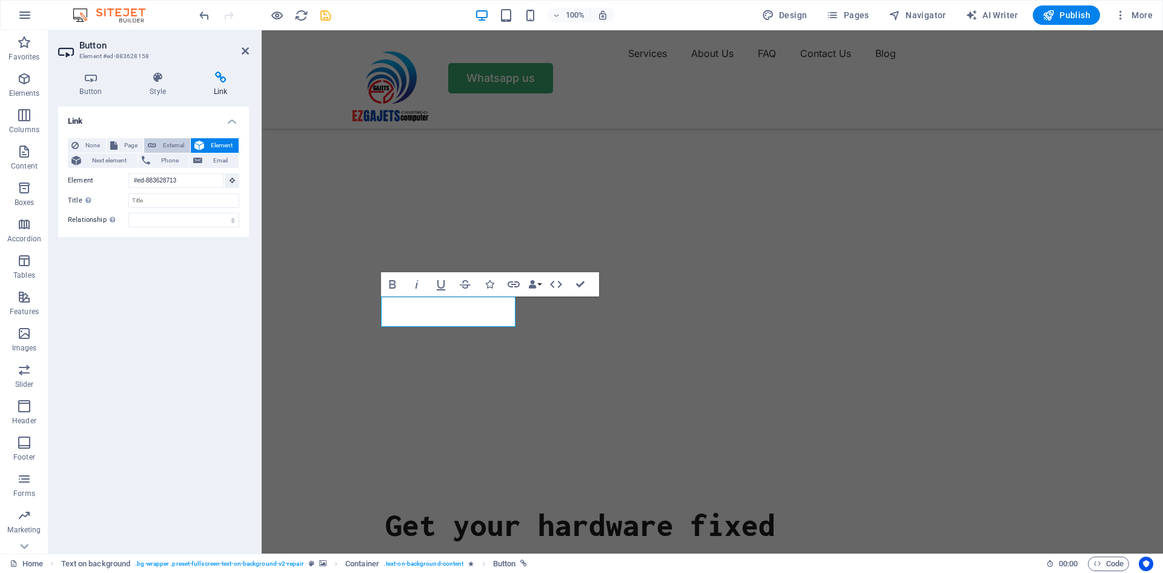
click at [171, 144] on span "External" at bounding box center [173, 145] width 27 height 15
select select "blank"
paste input "[URL][DOMAIN_NAME]"
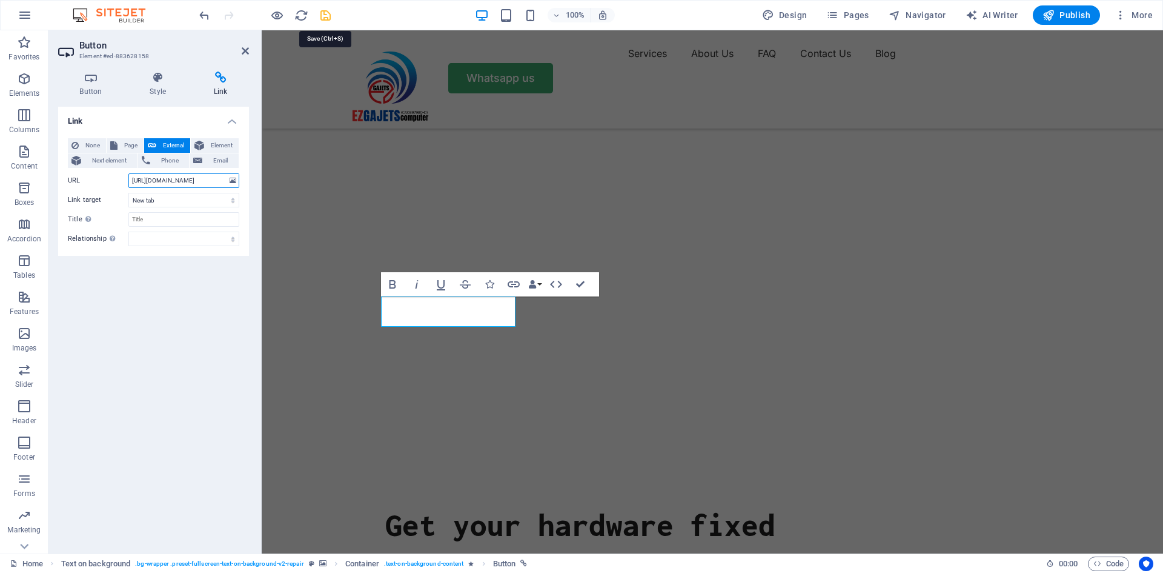
type input "[URL][DOMAIN_NAME]"
drag, startPoint x: 327, startPoint y: 14, endPoint x: 333, endPoint y: 25, distance: 12.2
click at [327, 13] on icon "save" at bounding box center [326, 15] width 14 height 14
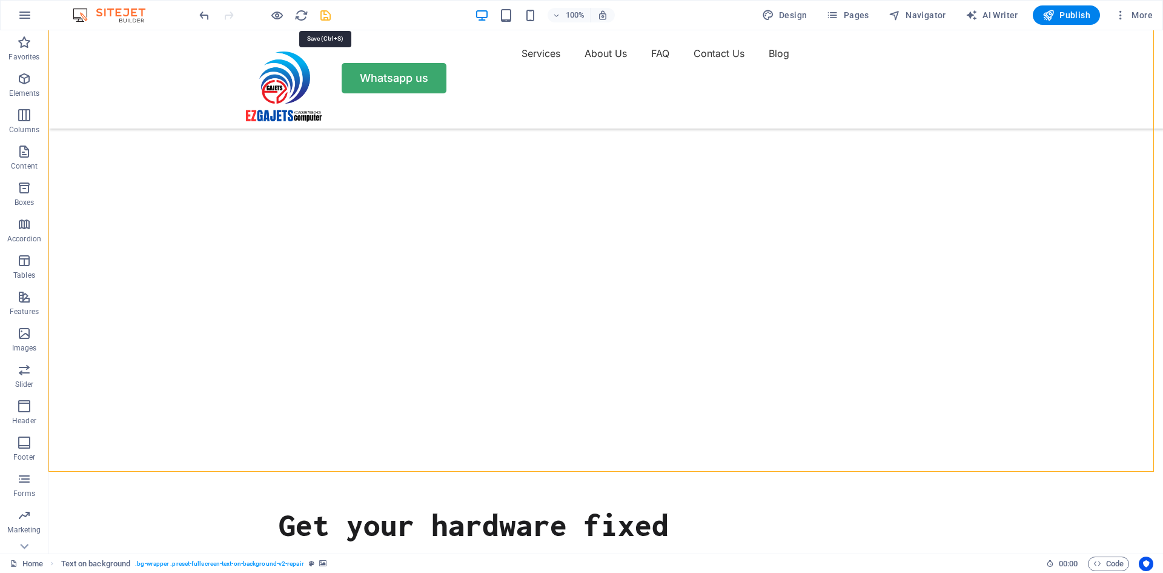
click at [326, 16] on icon "save" at bounding box center [326, 15] width 14 height 14
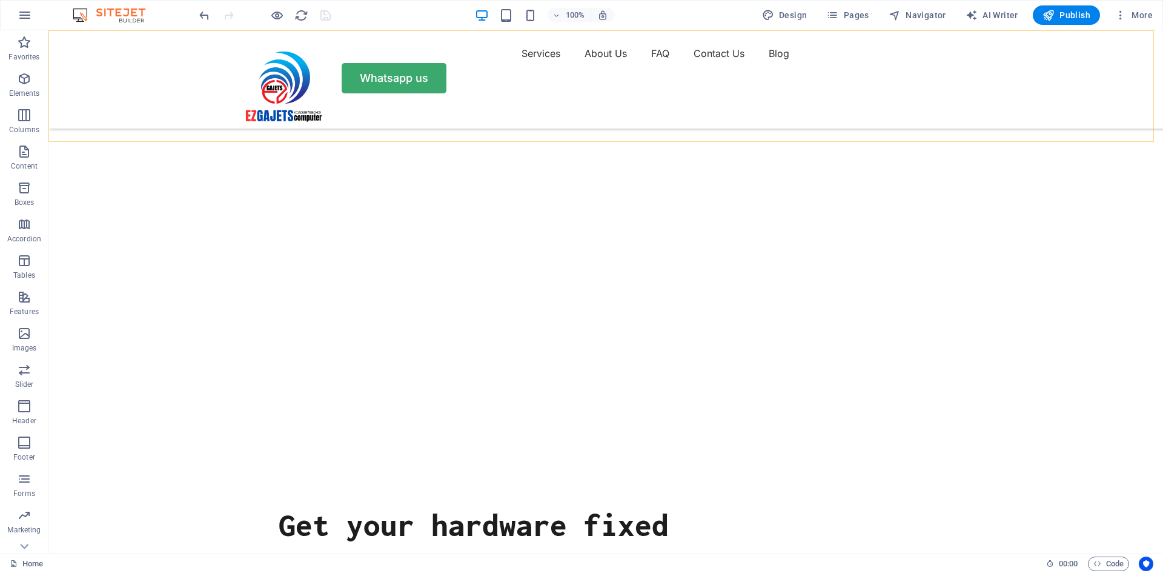
click at [784, 117] on div "Services About Us FAQ Contact Us Blog Whatsapp us" at bounding box center [605, 79] width 1115 height 98
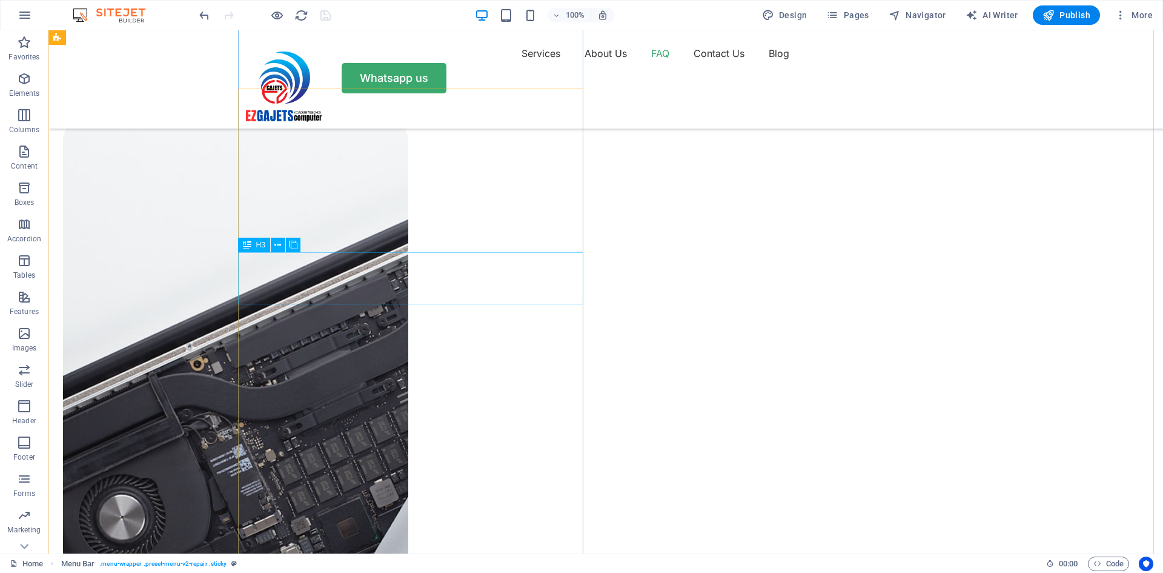
scroll to position [2726, 0]
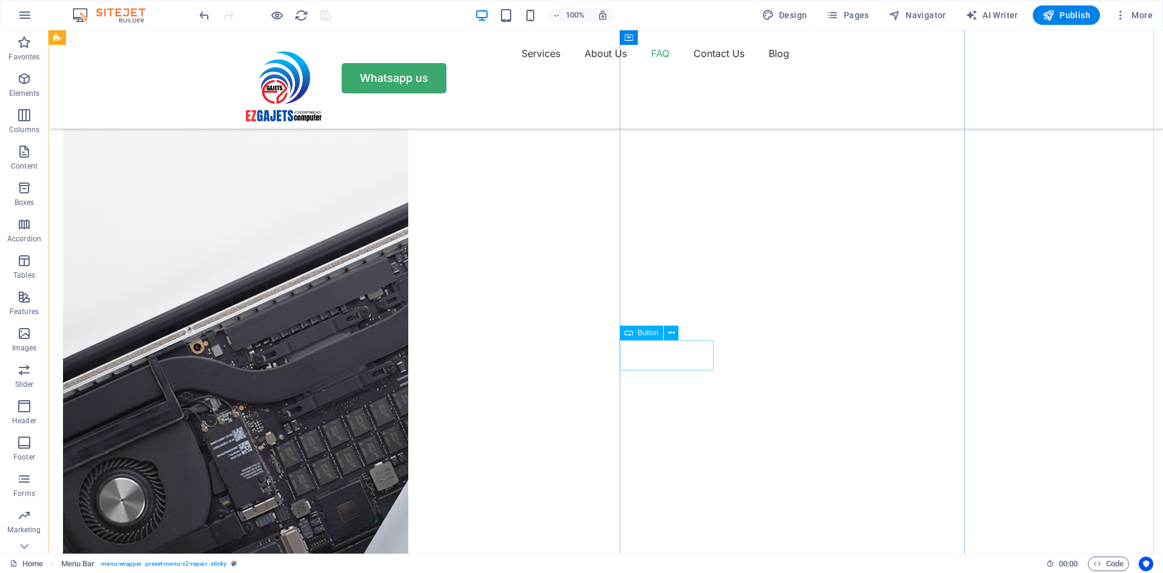
click at [646, 333] on span "Button" at bounding box center [648, 332] width 21 height 7
drag, startPoint x: 646, startPoint y: 333, endPoint x: 384, endPoint y: 304, distance: 263.3
click at [646, 333] on span "Button" at bounding box center [648, 332] width 21 height 7
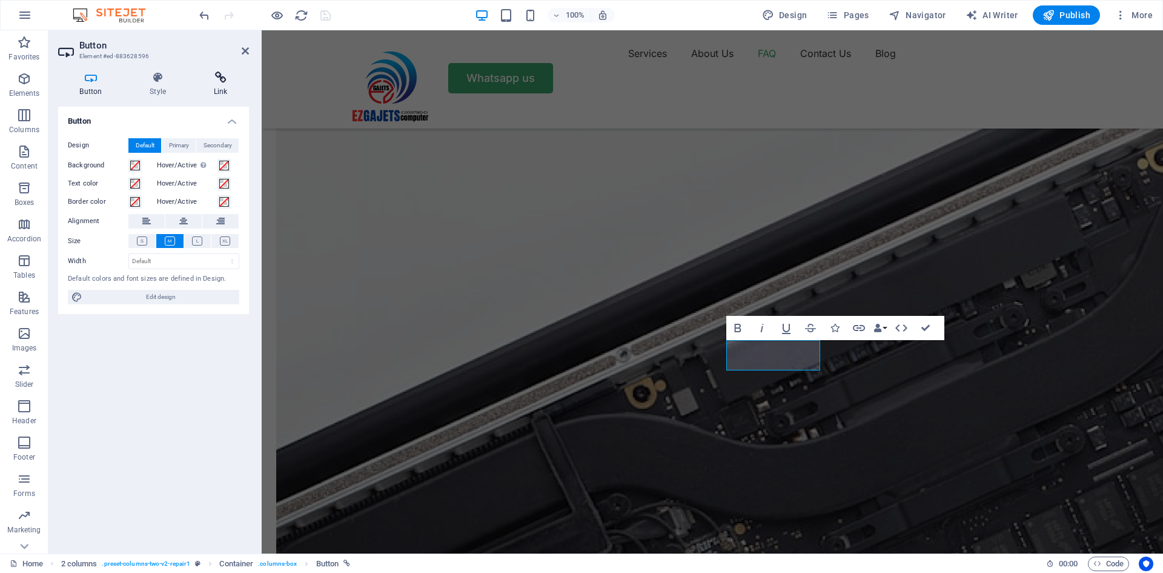
click at [215, 83] on icon at bounding box center [220, 77] width 57 height 12
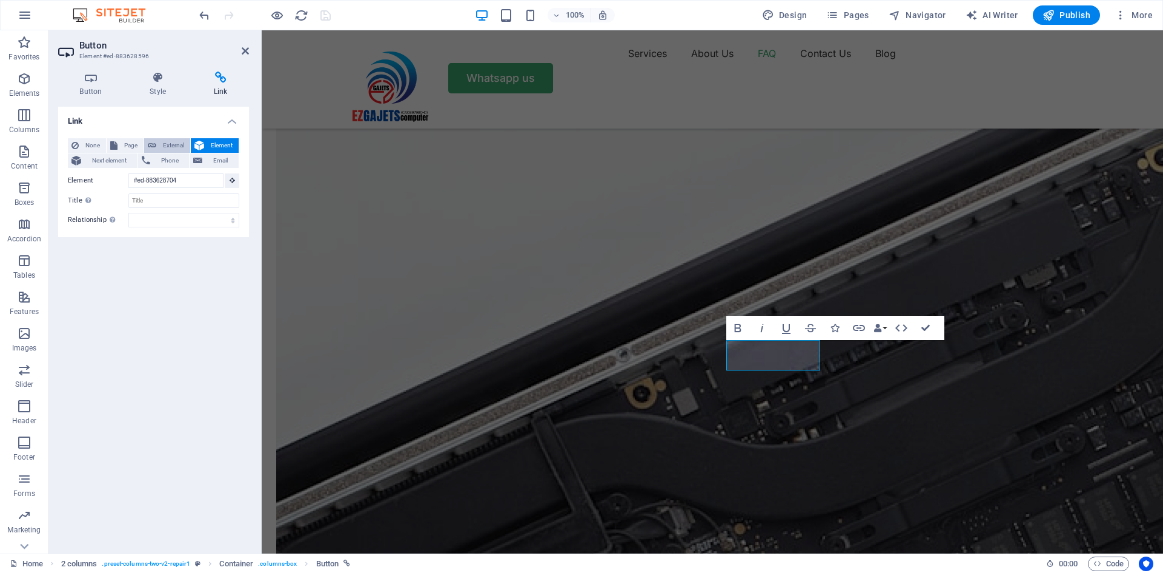
click at [168, 144] on span "External" at bounding box center [173, 145] width 27 height 15
select select "blank"
paste input "[URL][DOMAIN_NAME]"
type input "[URL][DOMAIN_NAME]"
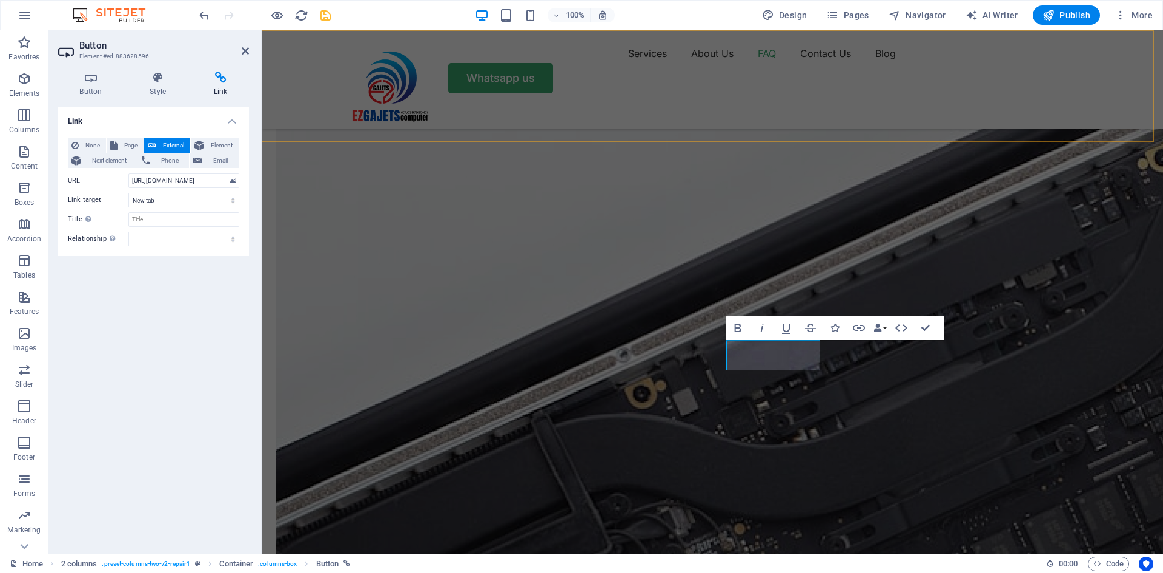
click at [302, 73] on div "Services About Us FAQ Contact Us Blog Whatsapp us" at bounding box center [712, 79] width 901 height 98
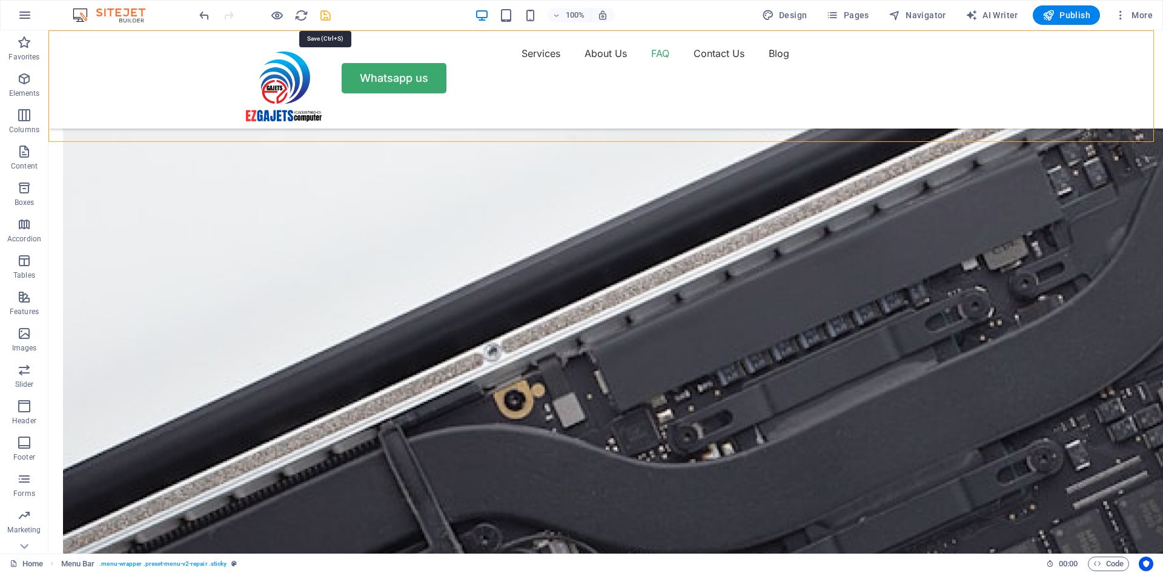
click at [327, 16] on icon "save" at bounding box center [326, 15] width 14 height 14
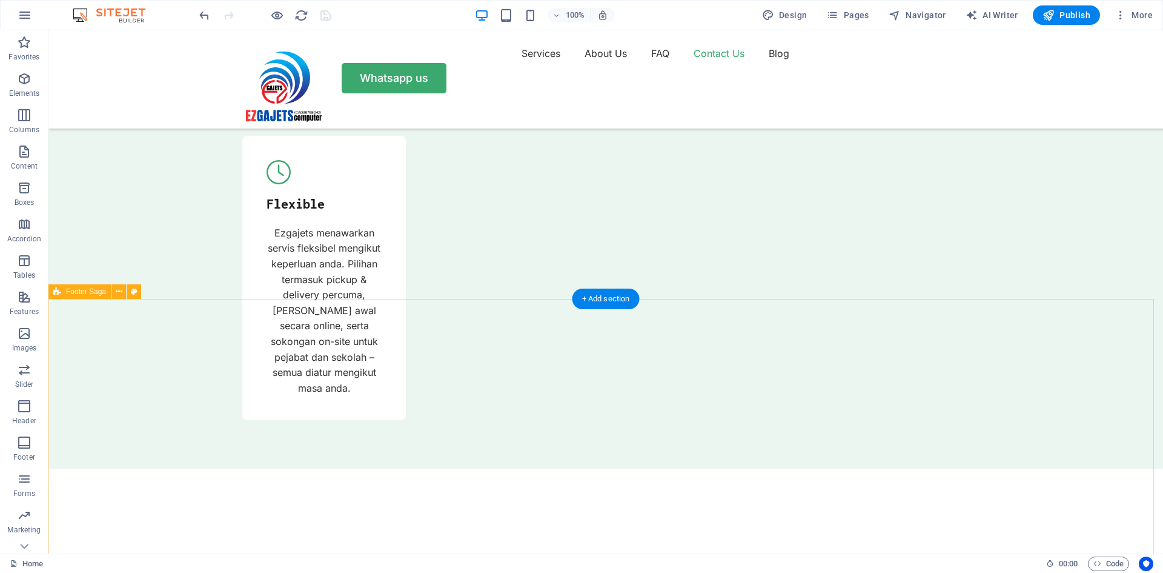
scroll to position [4964, 0]
